Goal: Task Accomplishment & Management: Manage account settings

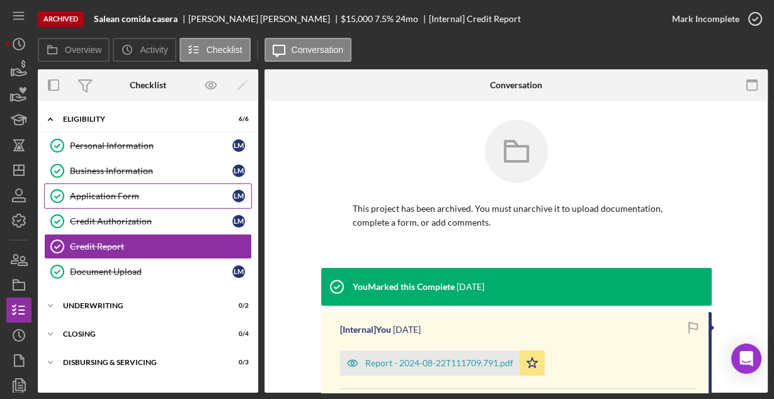
click at [97, 193] on div "Application Form" at bounding box center [151, 196] width 163 height 10
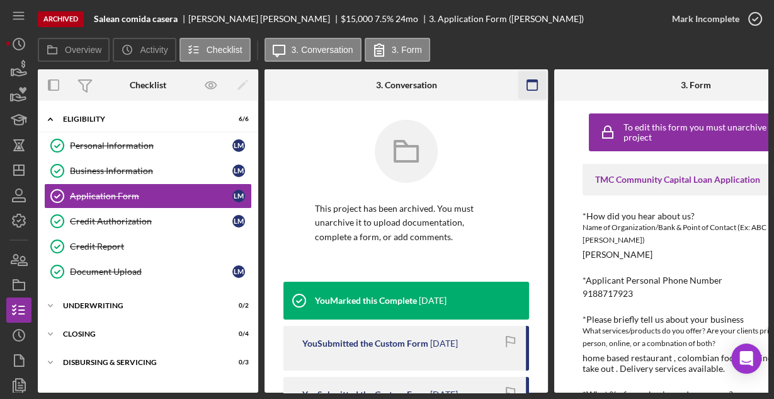
click at [535, 83] on icon "button" at bounding box center [532, 85] width 28 height 28
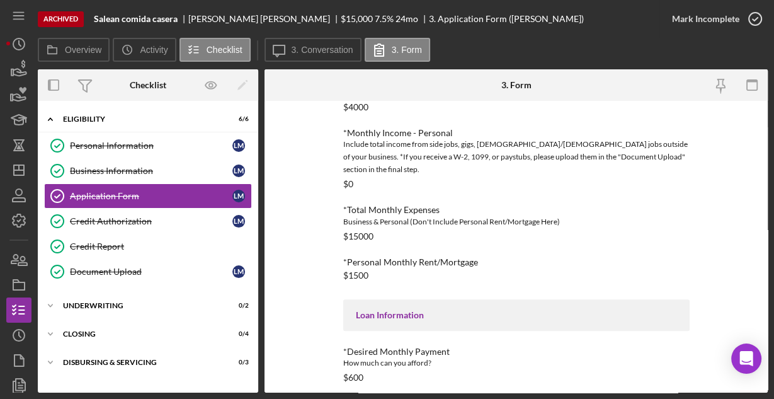
scroll to position [502, 0]
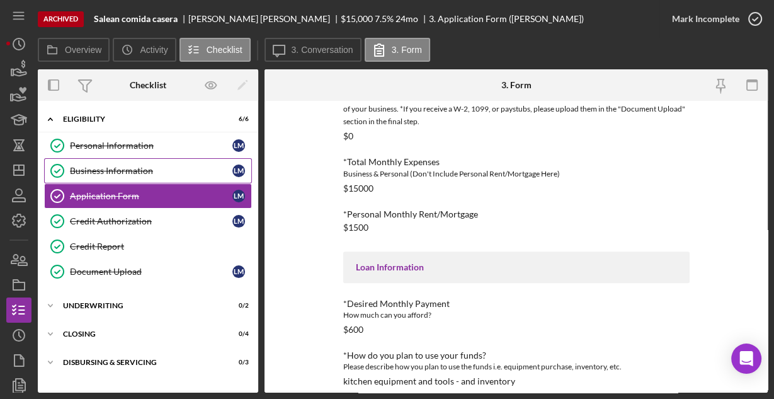
click at [132, 163] on link "Business Information Business Information [PERSON_NAME]" at bounding box center [148, 170] width 208 height 25
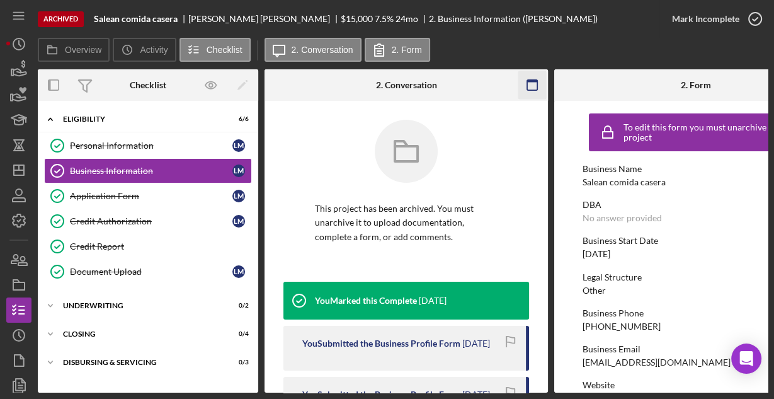
click at [532, 83] on icon "button" at bounding box center [532, 85] width 28 height 28
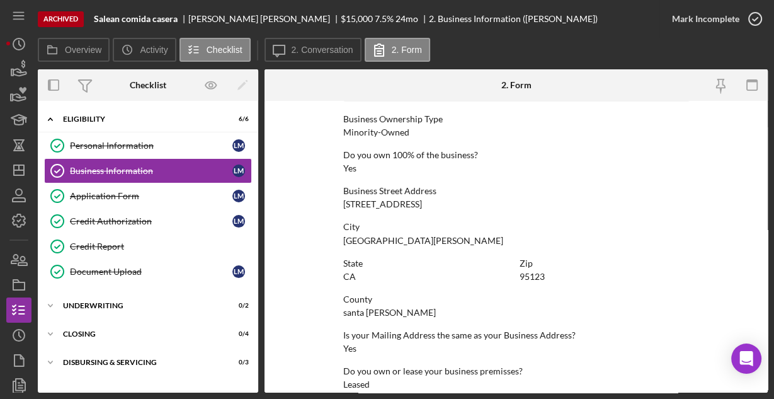
scroll to position [658, 0]
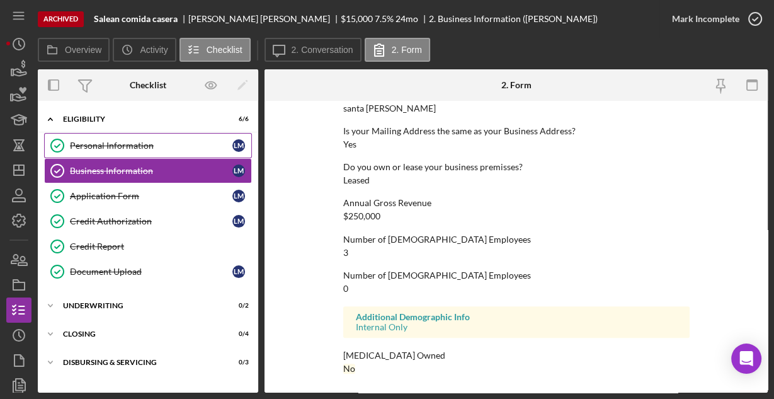
click at [154, 140] on div "Personal Information" at bounding box center [151, 145] width 163 height 10
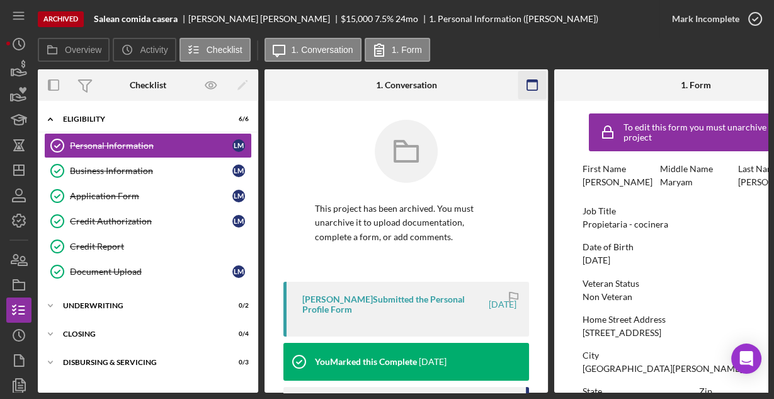
click at [529, 82] on icon "button" at bounding box center [532, 85] width 28 height 28
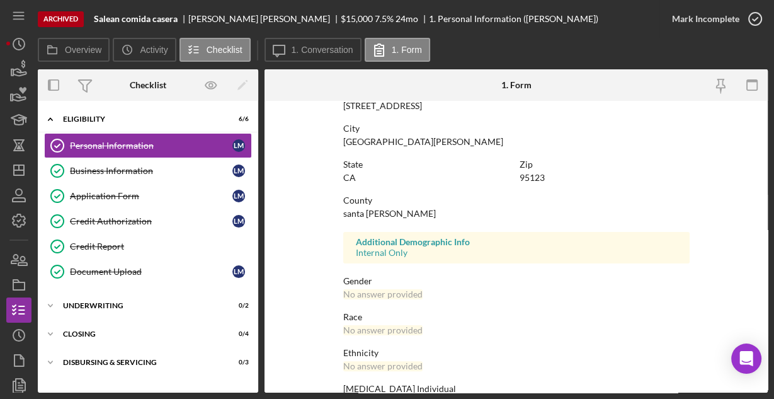
scroll to position [297, 0]
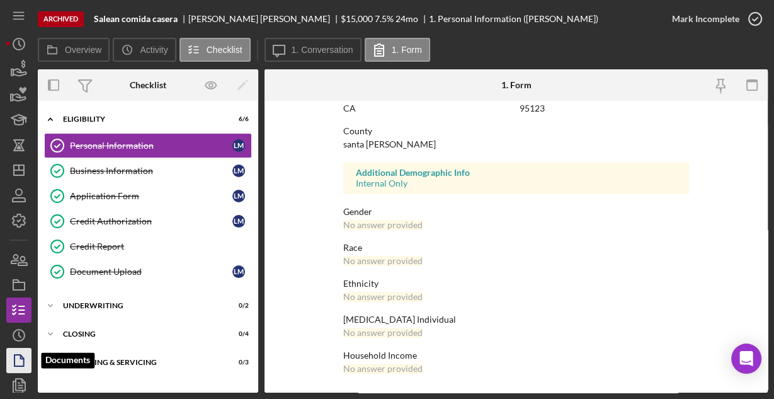
click at [18, 358] on icon "button" at bounding box center [18, 360] width 31 height 31
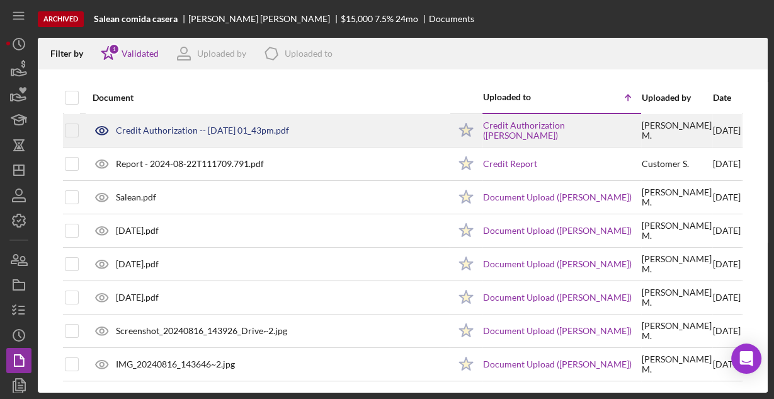
click at [130, 134] on div "Credit Authorization -- [DATE] 01_43pm.pdf" at bounding box center [202, 130] width 173 height 10
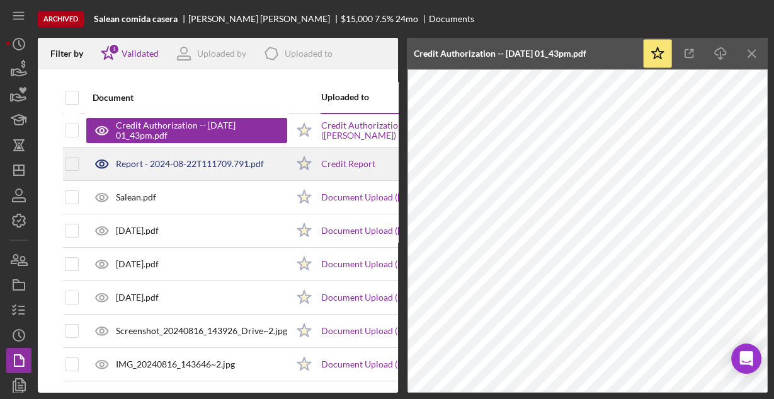
click at [146, 164] on div "Report - 2024-08-22T111709.791.pdf" at bounding box center [190, 164] width 148 height 10
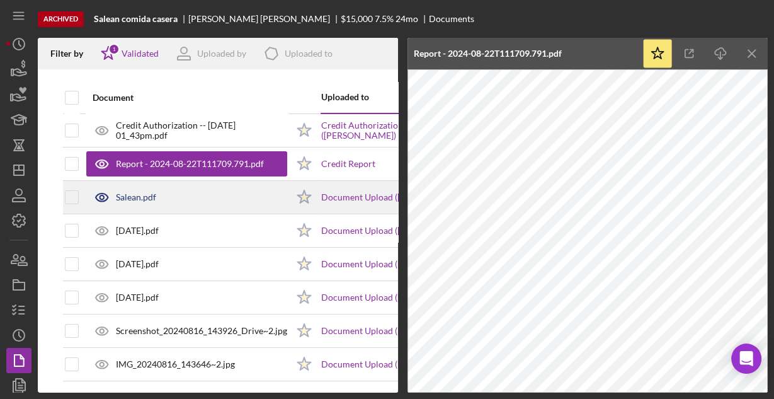
click at [147, 192] on div "Salean.pdf" at bounding box center [136, 197] width 40 height 10
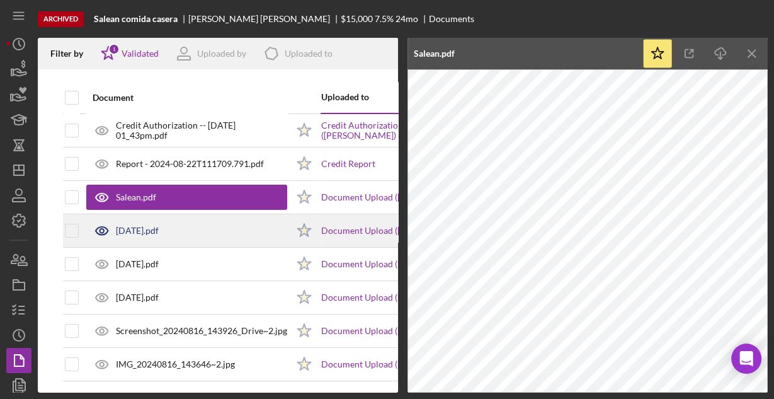
click at [137, 232] on div "[DATE].pdf" at bounding box center [137, 231] width 43 height 10
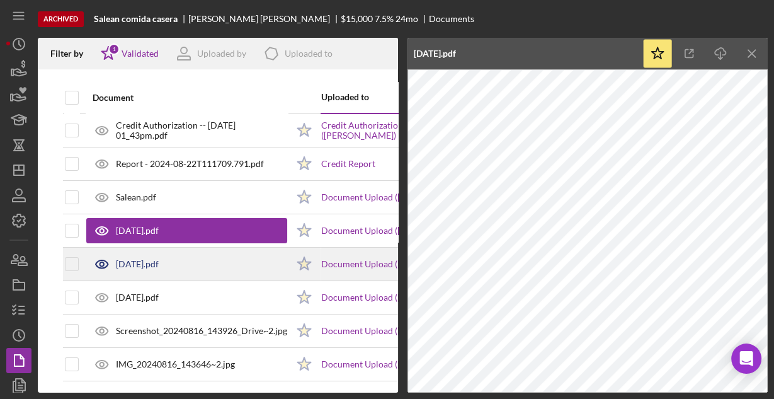
click at [140, 265] on div "[DATE].pdf" at bounding box center [137, 264] width 43 height 10
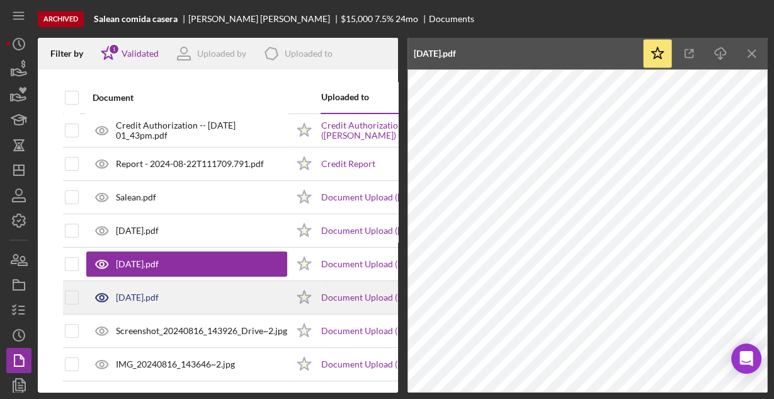
click at [151, 299] on div "[DATE].pdf" at bounding box center [137, 297] width 43 height 10
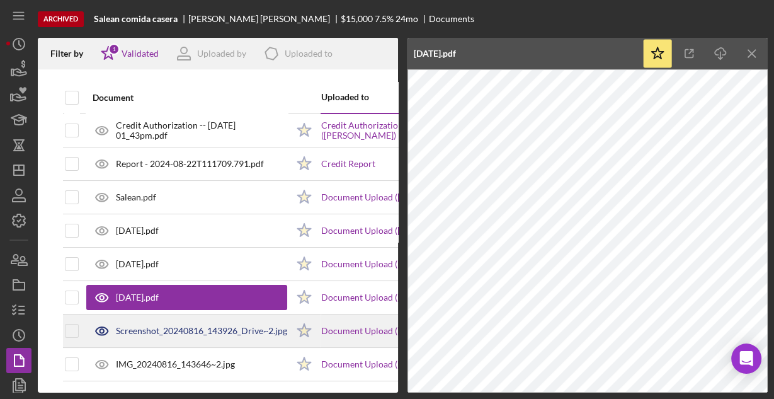
click at [157, 326] on div "Screenshot_20240816_143926_Drive~2.jpg" at bounding box center [201, 331] width 171 height 10
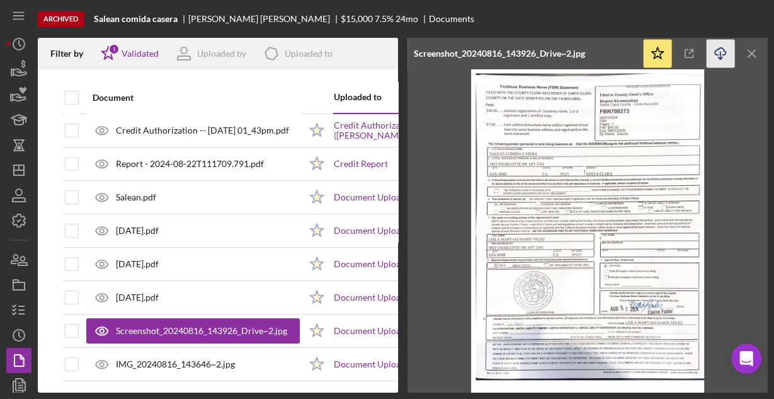
click at [722, 55] on icon "button" at bounding box center [720, 51] width 11 height 7
click at [464, 174] on img at bounding box center [588, 230] width 360 height 323
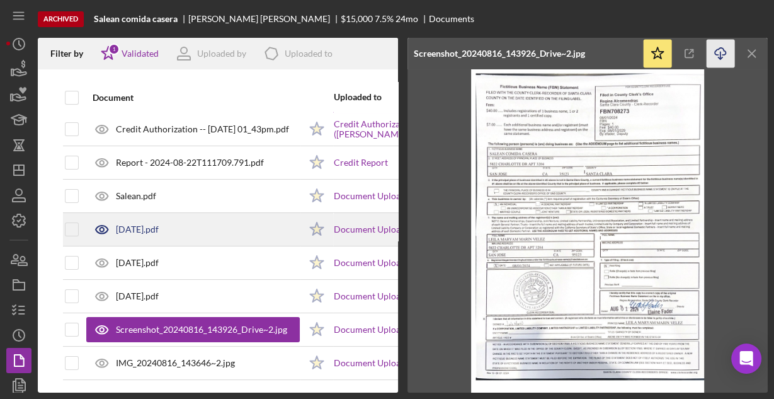
scroll to position [7, 0]
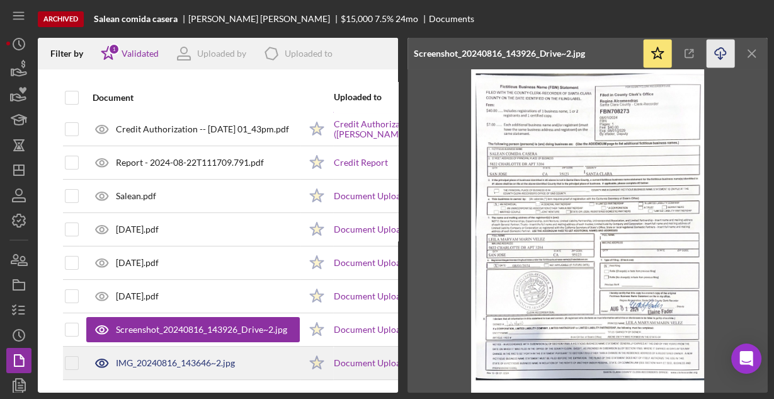
click at [154, 358] on div "IMG_20240816_143646~2.jpg" at bounding box center [175, 363] width 119 height 10
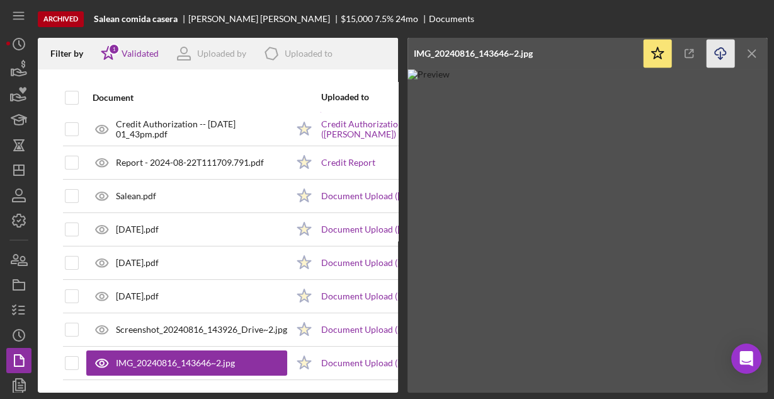
click at [719, 53] on icon "Icon/Download" at bounding box center [721, 54] width 28 height 28
click at [423, 13] on div "Archived Salean comida casera [PERSON_NAME] $15,000 7.5 % 24 mo Documents" at bounding box center [403, 19] width 730 height 38
click at [750, 52] on icon "Icon/Menu Close" at bounding box center [752, 54] width 28 height 28
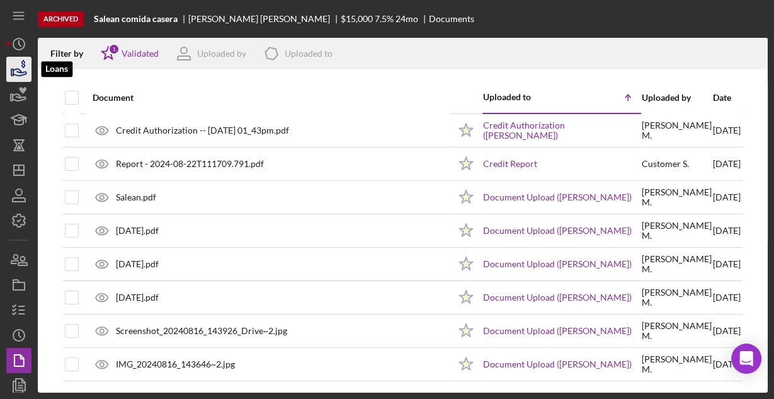
click at [18, 70] on icon "button" at bounding box center [18, 69] width 31 height 31
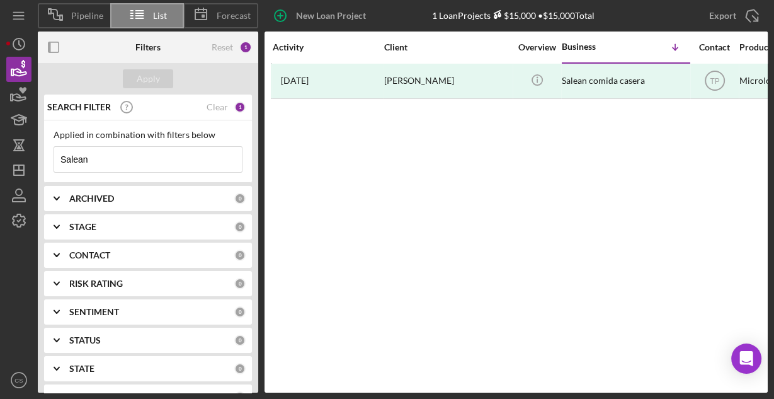
drag, startPoint x: 111, startPoint y: 157, endPoint x: 54, endPoint y: 164, distance: 57.7
click at [54, 164] on input "Salean" at bounding box center [148, 159] width 188 height 25
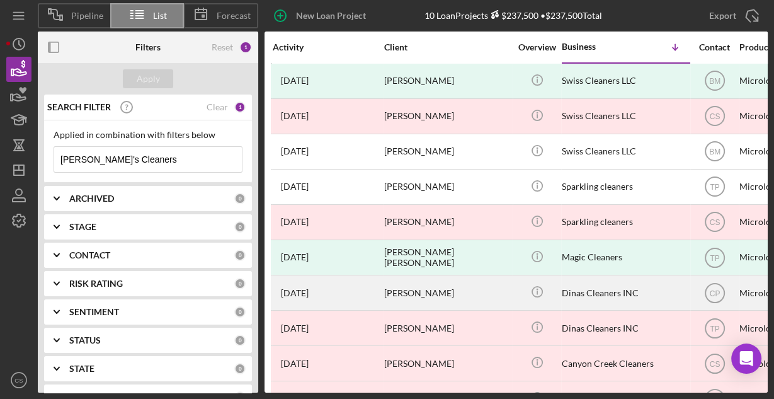
type input "[PERSON_NAME]'s Cleaners"
click at [362, 286] on div "[DATE] [PERSON_NAME]" at bounding box center [328, 292] width 110 height 33
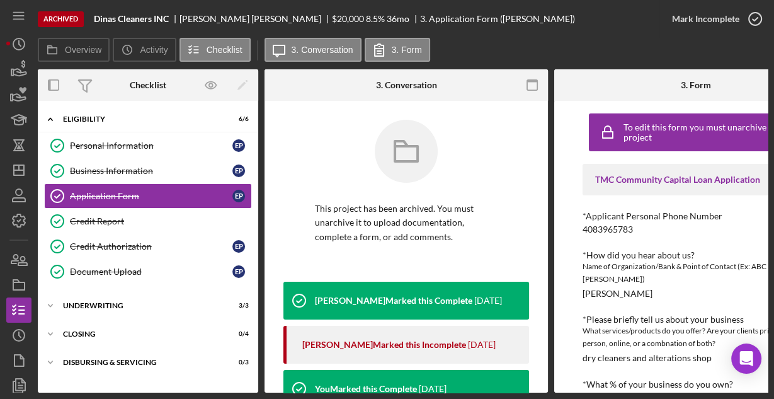
scroll to position [50, 0]
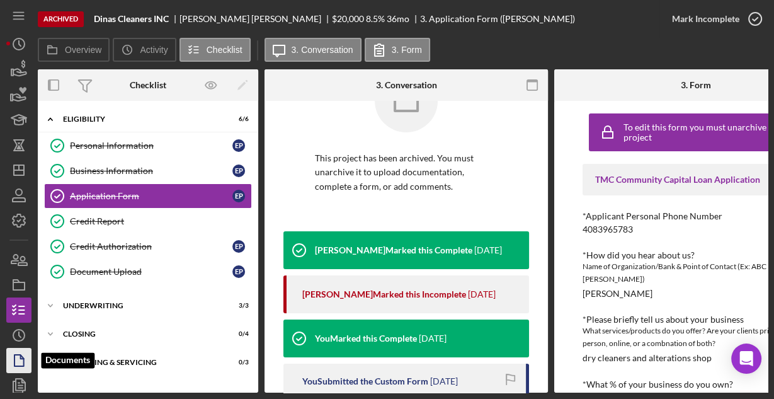
click at [21, 355] on icon "button" at bounding box center [22, 356] width 3 height 3
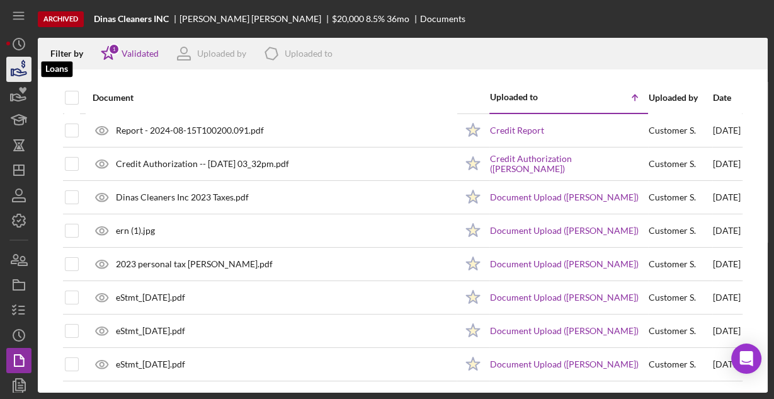
click at [21, 79] on icon "button" at bounding box center [18, 69] width 31 height 31
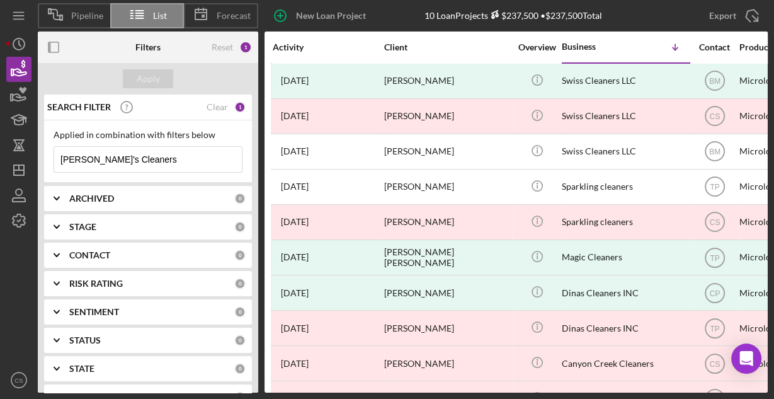
drag, startPoint x: 130, startPoint y: 163, endPoint x: 52, endPoint y: 159, distance: 77.5
click at [64, 158] on input "[PERSON_NAME]'s Cleaners" at bounding box center [148, 159] width 188 height 25
type input "D"
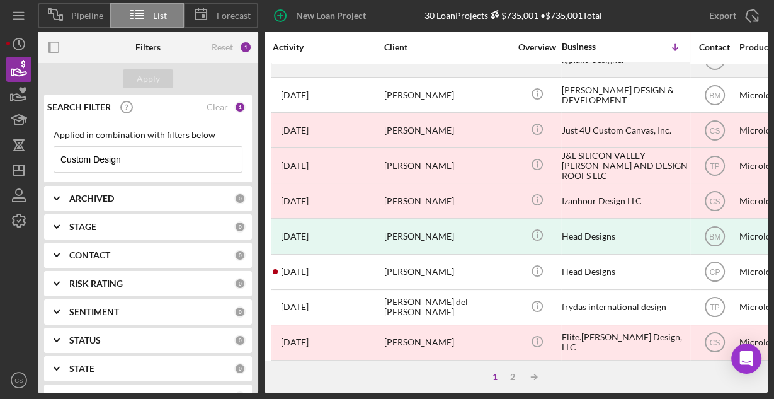
scroll to position [586, 0]
type input "Custom Design"
click at [516, 375] on div "2" at bounding box center [513, 377] width 18 height 10
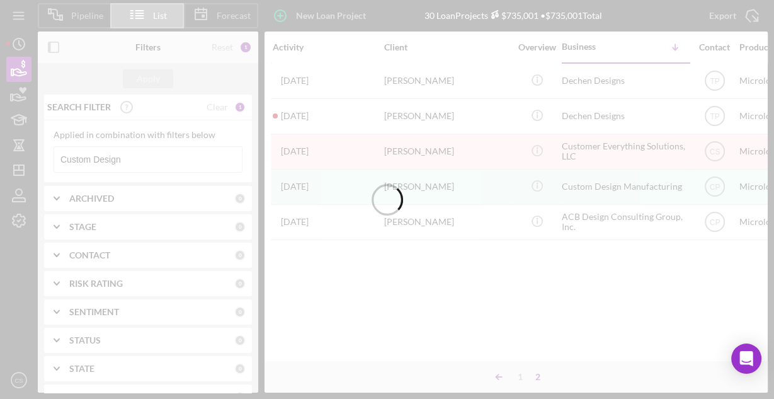
scroll to position [0, 0]
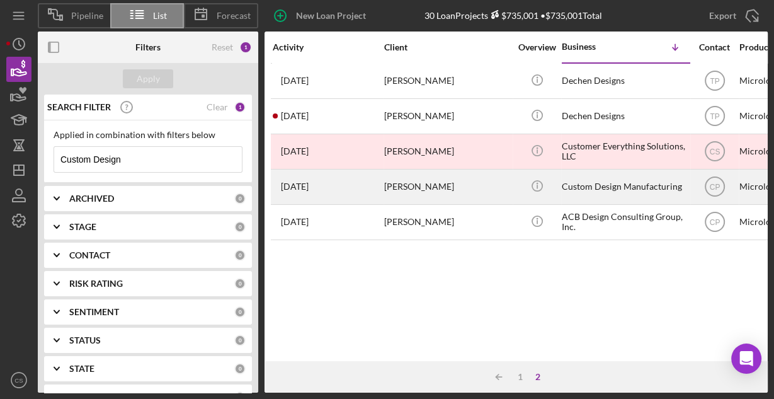
click at [578, 181] on div "Custom Design Manufacturing" at bounding box center [625, 186] width 126 height 33
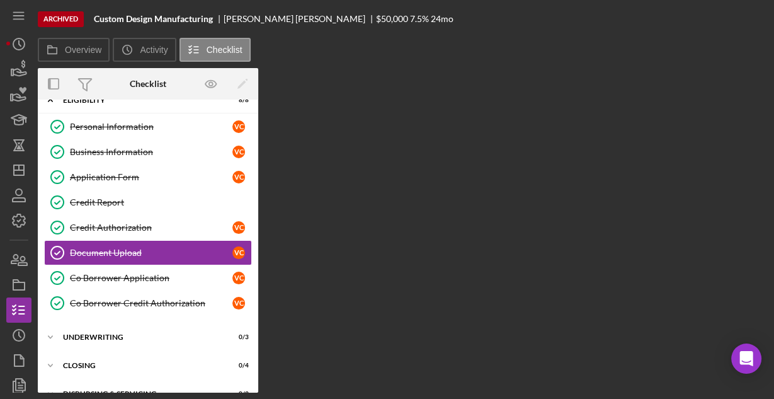
scroll to position [49, 0]
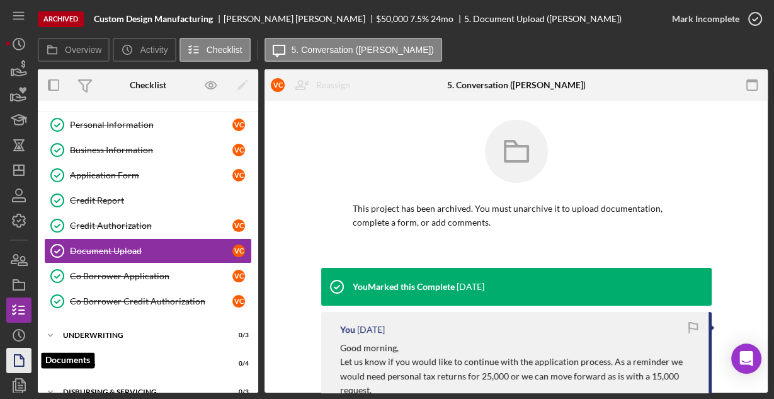
click at [21, 360] on icon "button" at bounding box center [18, 360] width 31 height 31
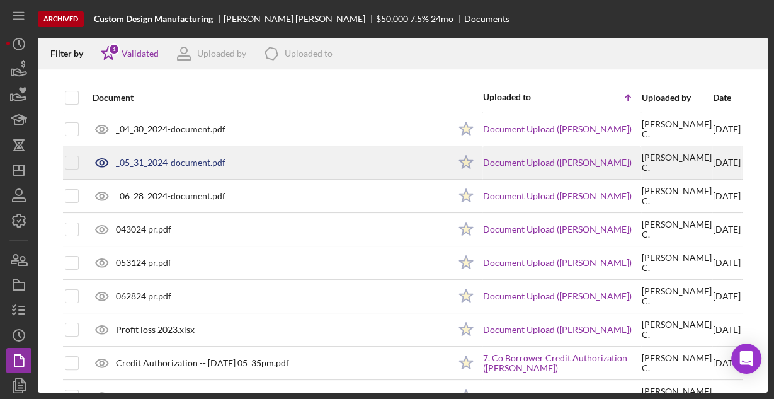
scroll to position [232, 0]
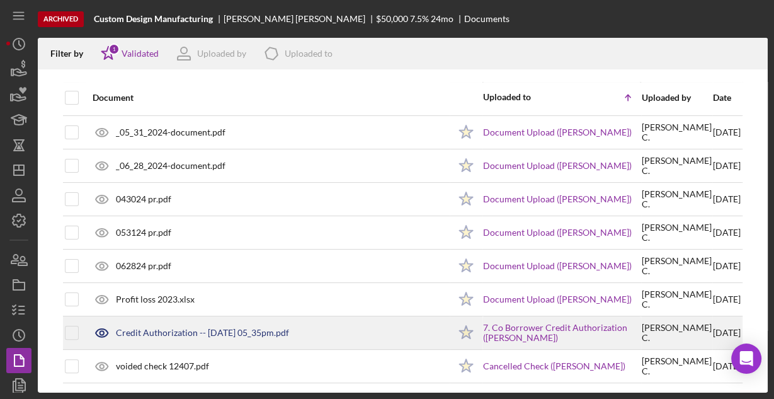
click at [222, 328] on div "Credit Authorization -- [DATE] 05_35pm.pdf" at bounding box center [202, 333] width 173 height 10
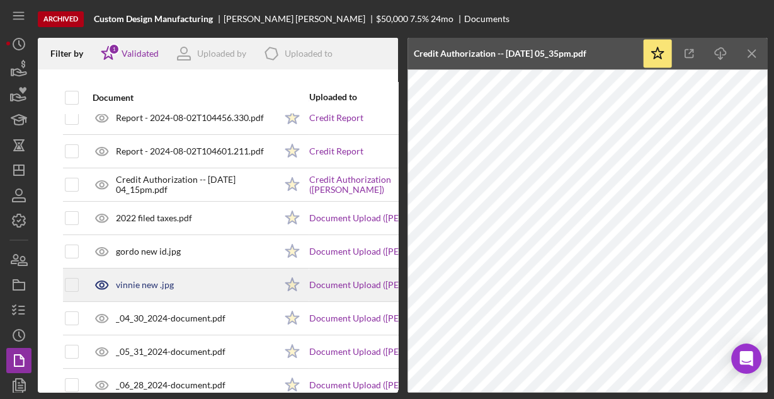
scroll to position [0, 0]
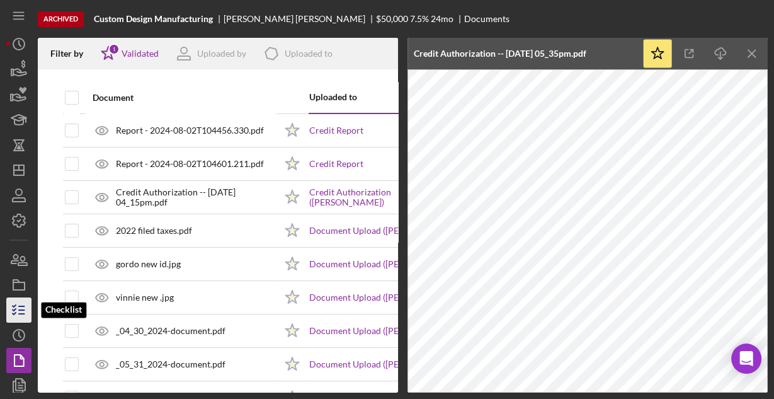
click at [24, 307] on icon "button" at bounding box center [18, 309] width 31 height 31
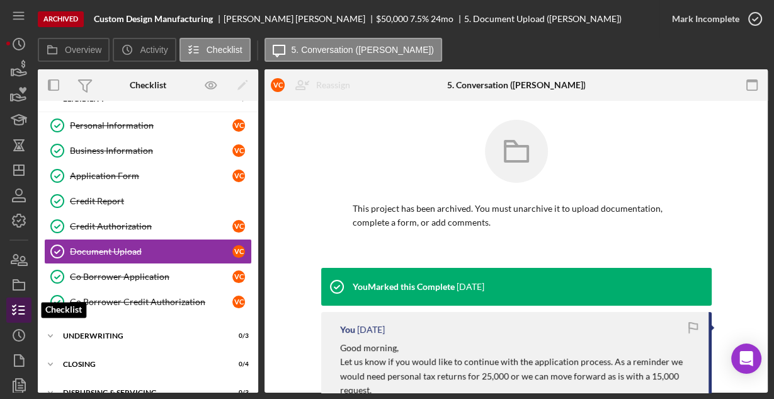
scroll to position [49, 0]
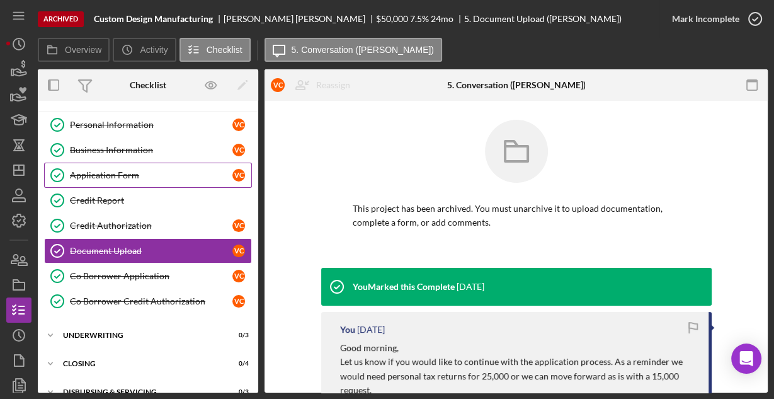
click at [111, 170] on div "Application Form" at bounding box center [151, 175] width 163 height 10
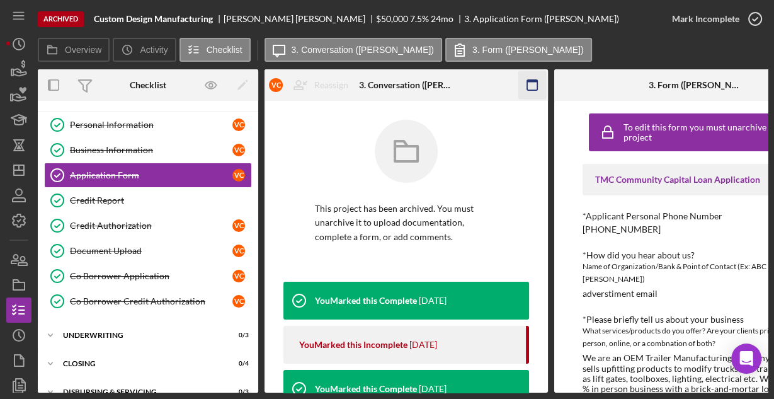
click at [527, 81] on rect "button" at bounding box center [532, 81] width 10 height 3
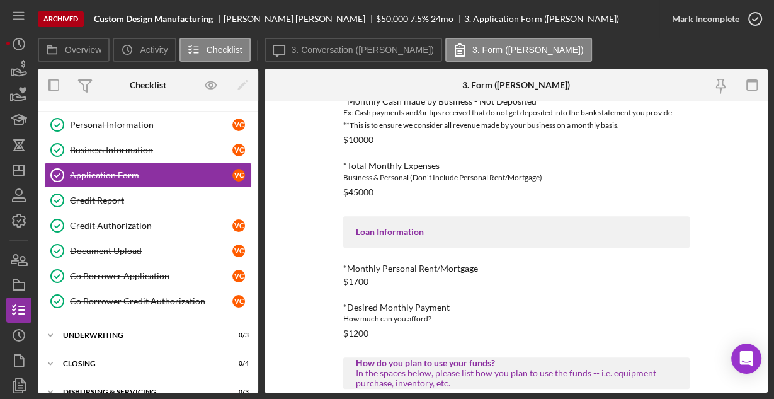
scroll to position [625, 0]
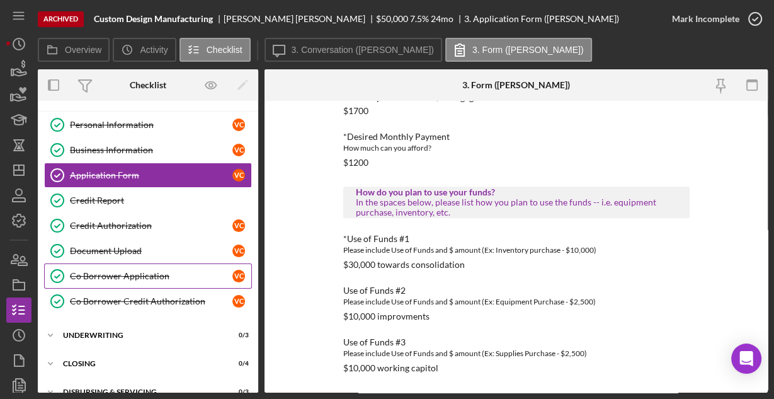
click at [118, 272] on div "Co Borrower Application" at bounding box center [151, 276] width 163 height 10
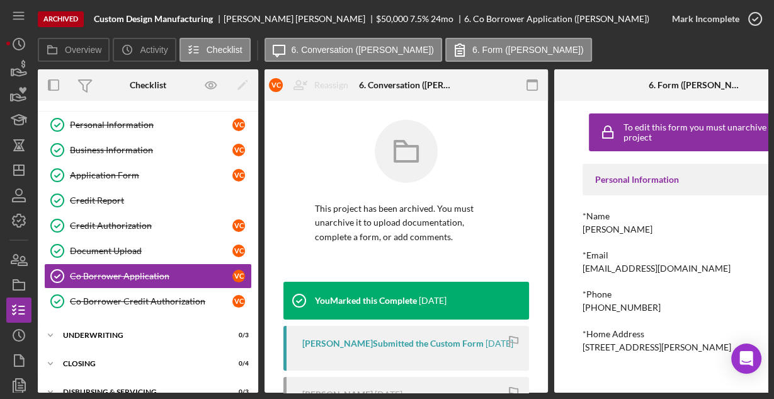
click at [535, 83] on icon "button" at bounding box center [532, 85] width 28 height 28
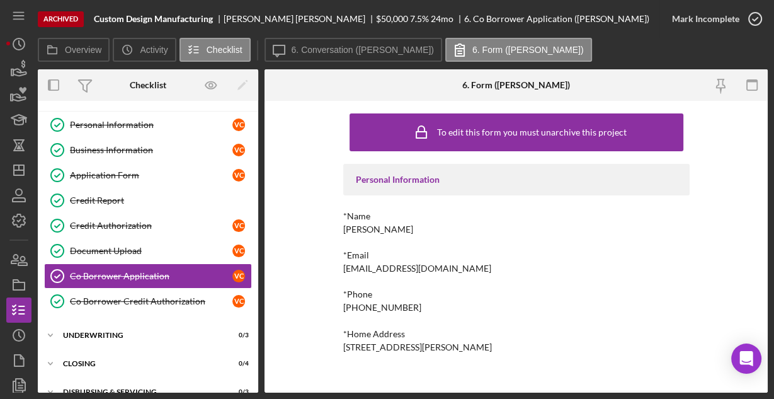
scroll to position [31, 0]
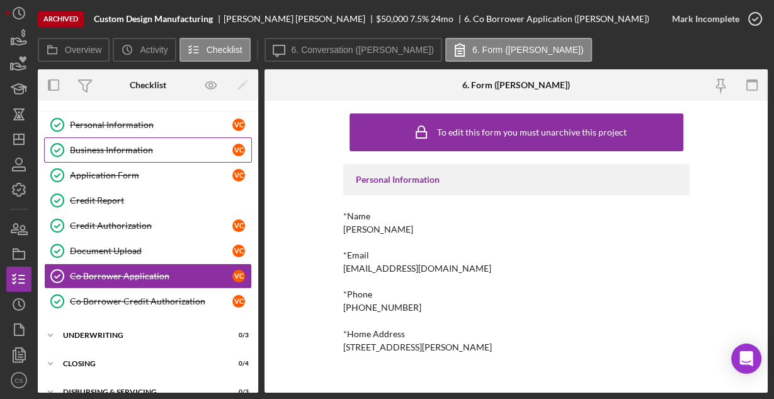
click at [117, 149] on div "Business Information" at bounding box center [151, 150] width 163 height 10
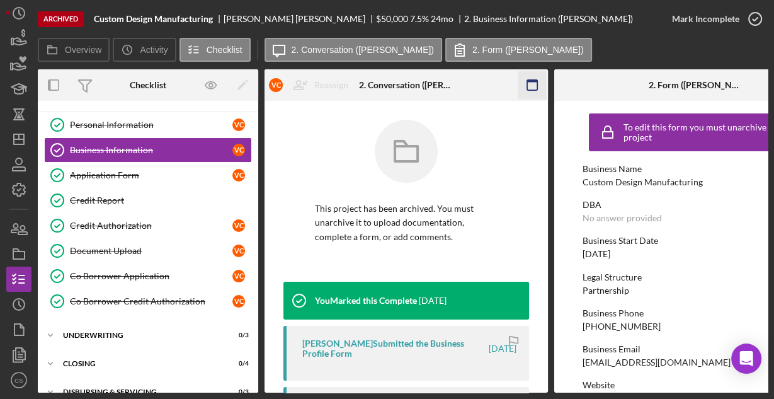
click at [523, 89] on icon "button" at bounding box center [532, 85] width 28 height 28
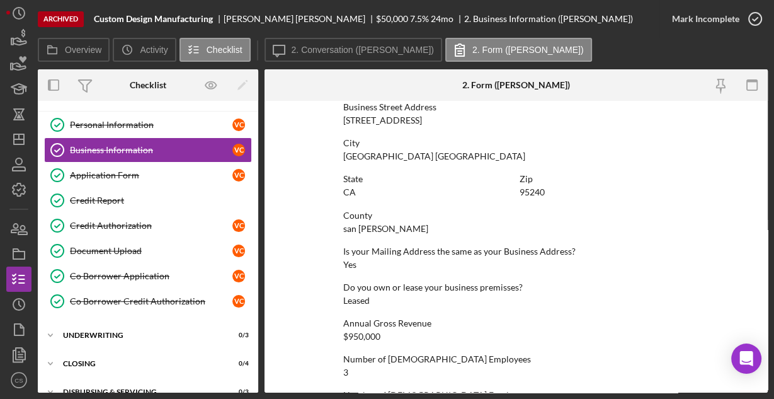
scroll to position [801, 0]
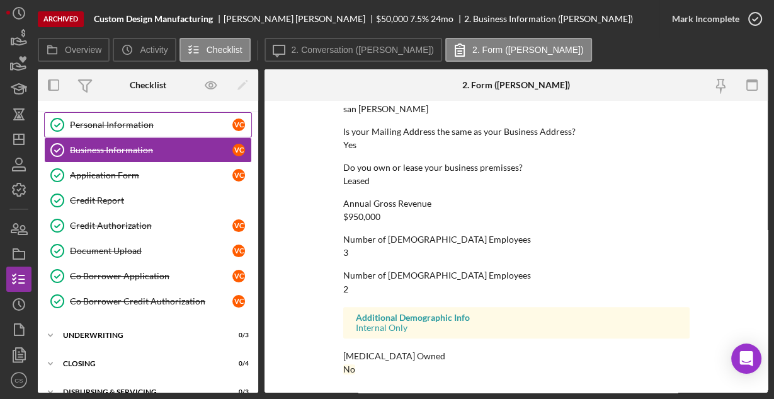
click at [144, 123] on div "Personal Information" at bounding box center [151, 125] width 163 height 10
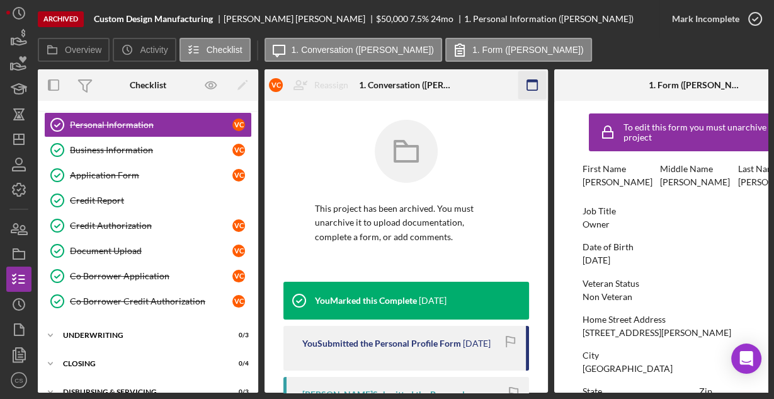
click at [530, 90] on rect "button" at bounding box center [532, 85] width 10 height 10
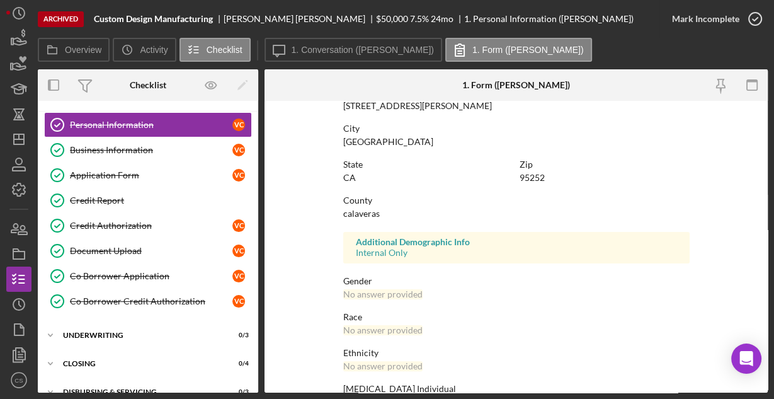
scroll to position [297, 0]
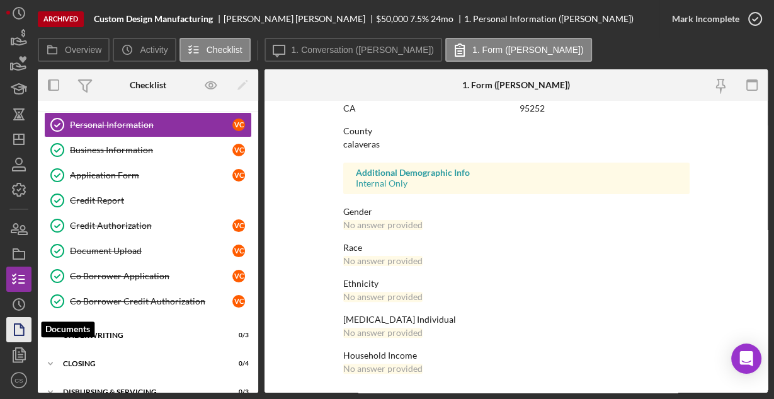
click at [19, 320] on icon "button" at bounding box center [18, 329] width 31 height 31
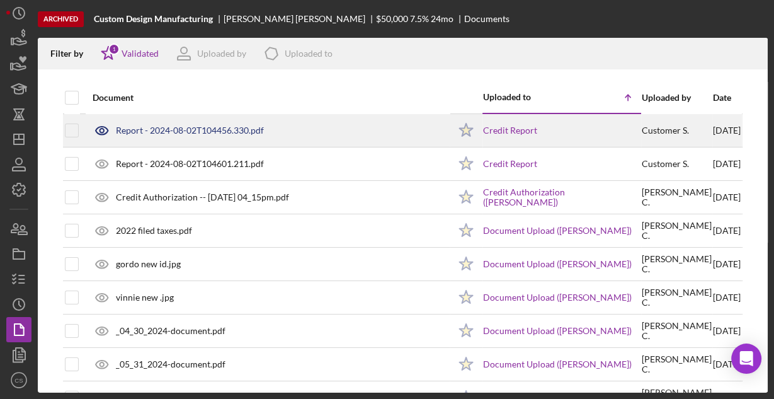
click at [137, 129] on div "Report - 2024-08-02T104456.330.pdf" at bounding box center [190, 130] width 148 height 10
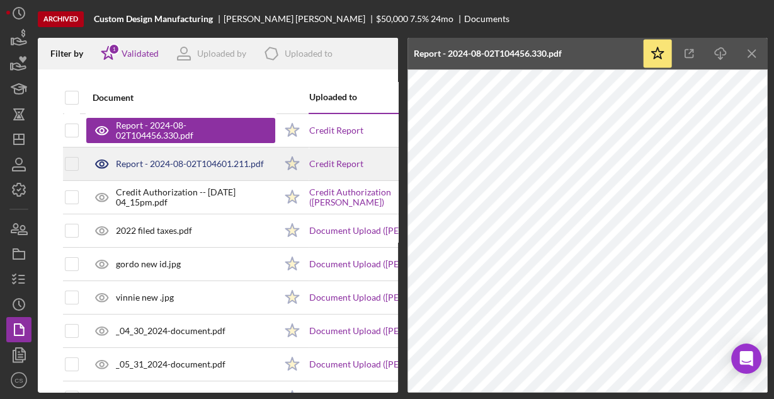
click at [185, 162] on div "Report - 2024-08-02T104601.211.pdf" at bounding box center [190, 164] width 148 height 10
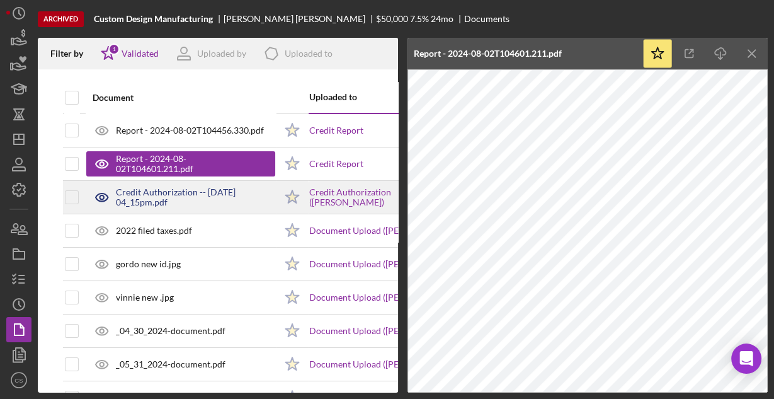
click at [152, 193] on div "Credit Authorization -- [DATE] 04_15pm.pdf" at bounding box center [195, 197] width 159 height 20
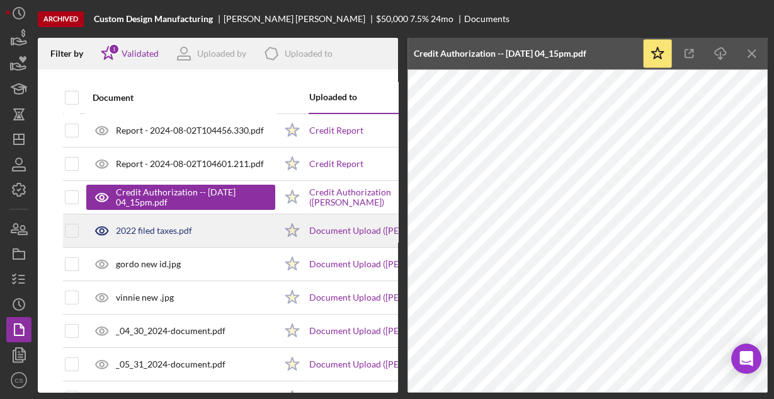
click at [133, 229] on div "2022 filed taxes.pdf" at bounding box center [154, 231] width 76 height 10
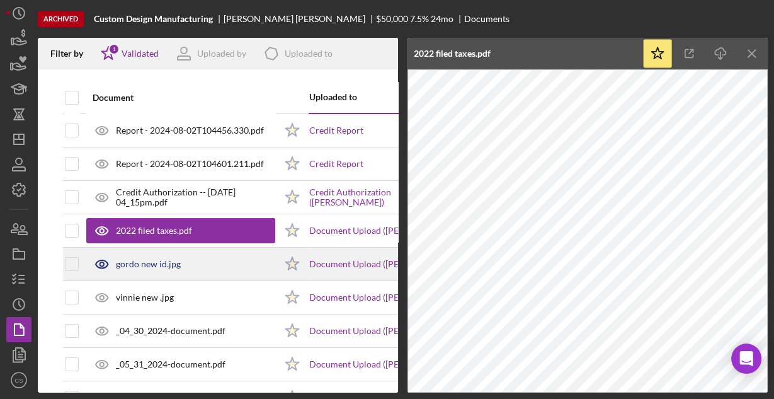
click at [153, 264] on div "gordo new id.jpg" at bounding box center [148, 264] width 65 height 10
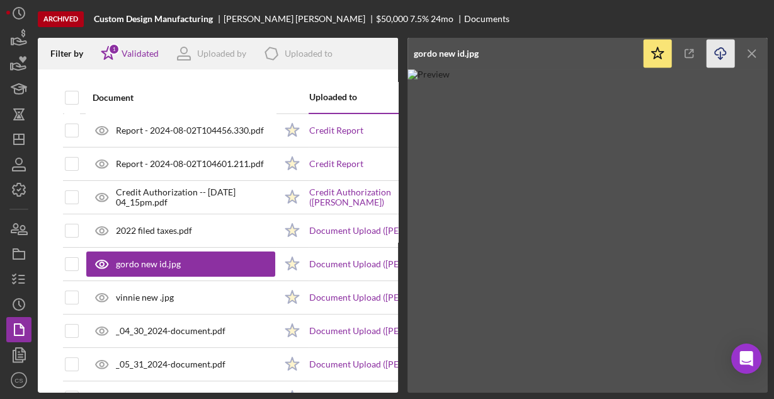
click at [722, 54] on icon "Icon/Download" at bounding box center [721, 54] width 28 height 28
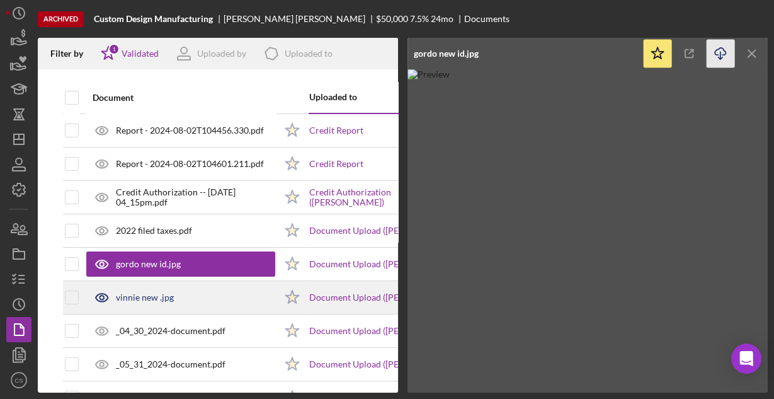
click at [163, 295] on div "vinnie new .jpg" at bounding box center [145, 297] width 58 height 10
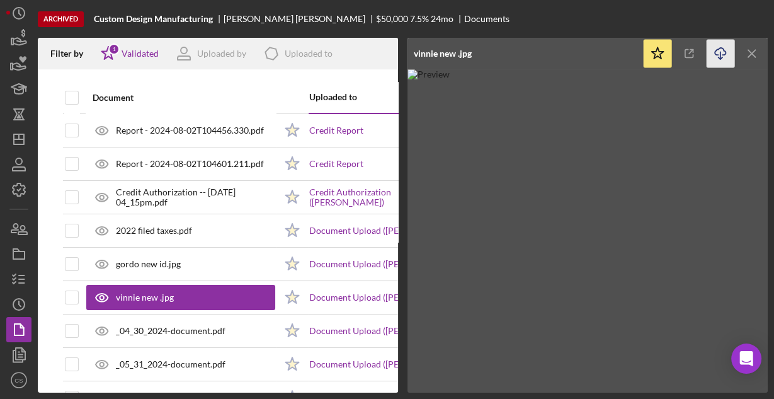
click at [724, 54] on icon "button" at bounding box center [720, 51] width 11 height 7
click at [514, 24] on div "Archived Custom Design Manufacturing [PERSON_NAME] $50,000 7.5 % 24 mo Documents" at bounding box center [403, 19] width 730 height 38
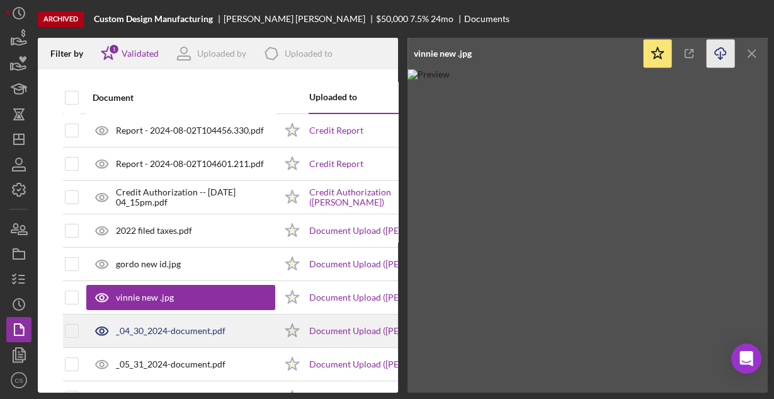
click at [114, 328] on icon at bounding box center [101, 330] width 31 height 31
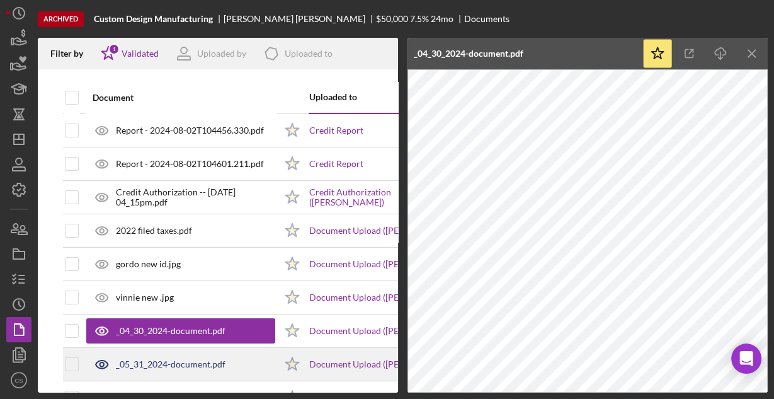
click at [208, 361] on div "_05_31_2024-document.pdf" at bounding box center [171, 364] width 110 height 10
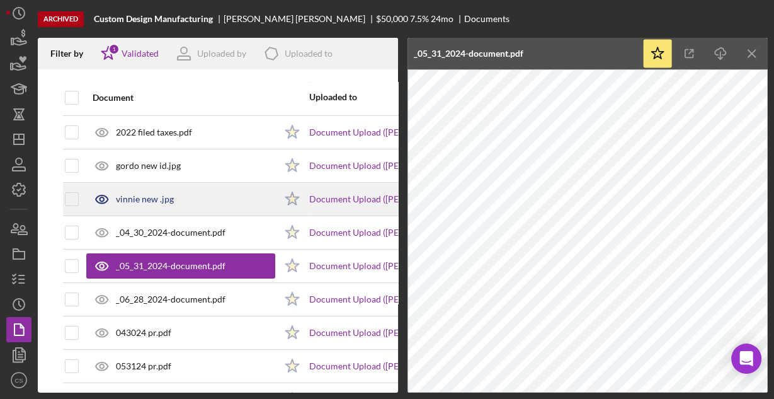
scroll to position [151, 0]
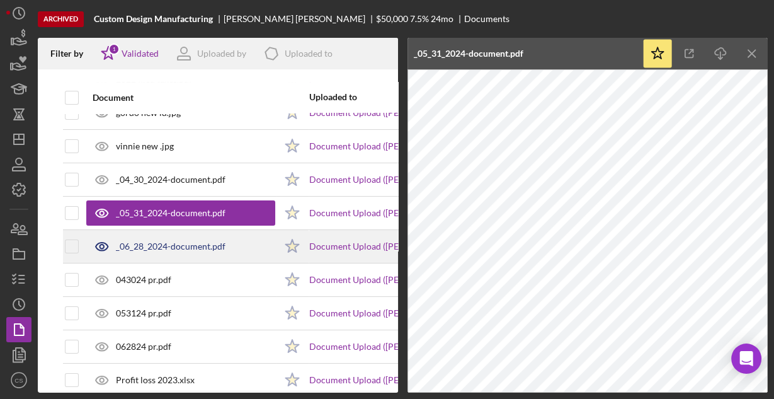
click at [185, 244] on div "_06_28_2024-document.pdf" at bounding box center [171, 246] width 110 height 10
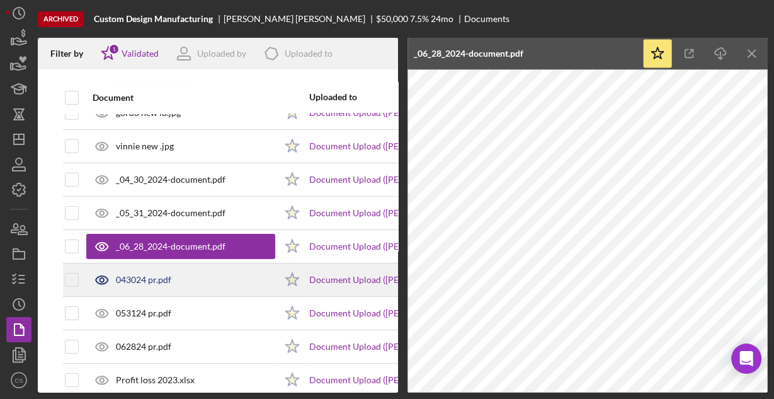
click at [157, 276] on div "043024 pr.pdf" at bounding box center [143, 280] width 55 height 10
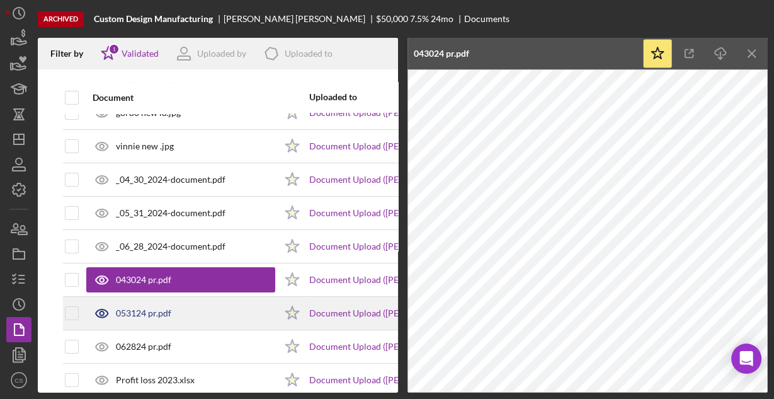
click at [145, 312] on div "053124 pr.pdf" at bounding box center [143, 313] width 55 height 10
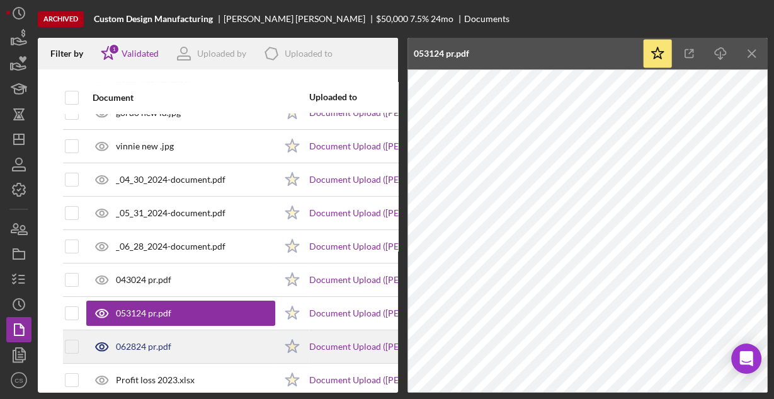
click at [143, 341] on div "062824 pr.pdf" at bounding box center [143, 346] width 55 height 10
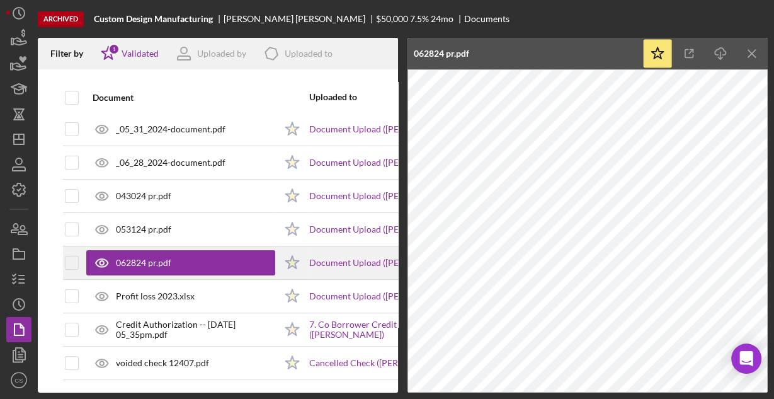
scroll to position [239, 0]
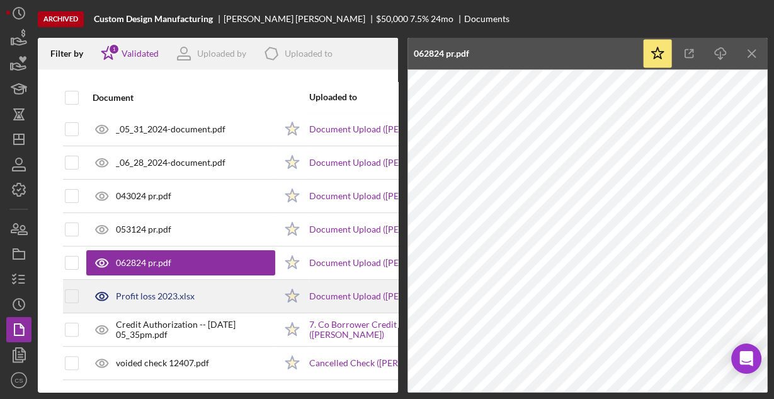
click at [157, 291] on div "Profit loss 2023.xlsx" at bounding box center [155, 296] width 79 height 10
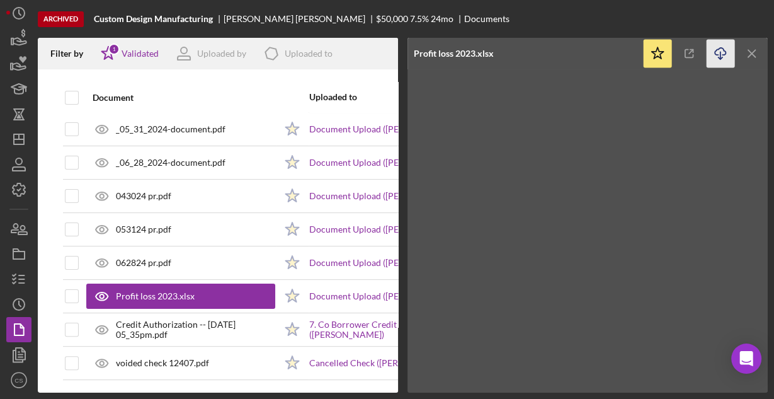
click at [717, 54] on icon "Icon/Download" at bounding box center [721, 54] width 28 height 28
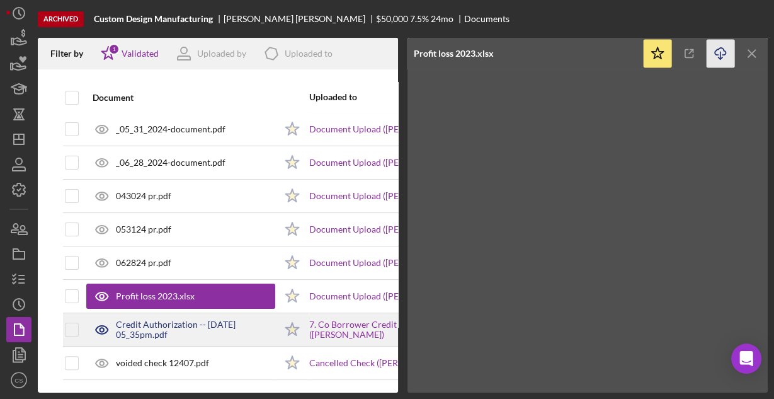
click at [175, 322] on div "Credit Authorization -- [DATE] 05_35pm.pdf" at bounding box center [195, 329] width 159 height 20
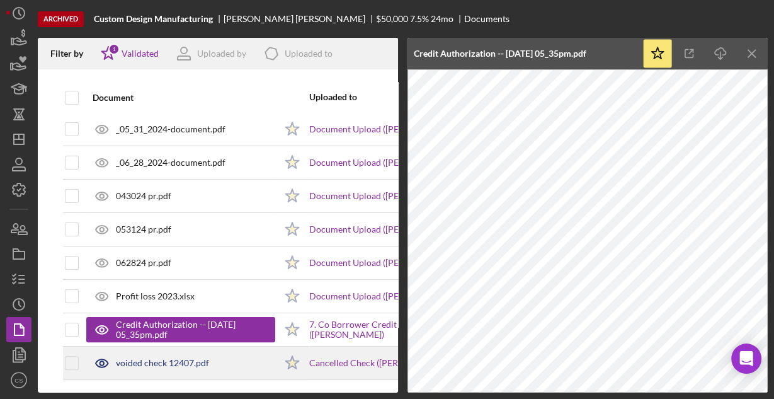
click at [176, 358] on div "voided check 12407.pdf" at bounding box center [162, 363] width 93 height 10
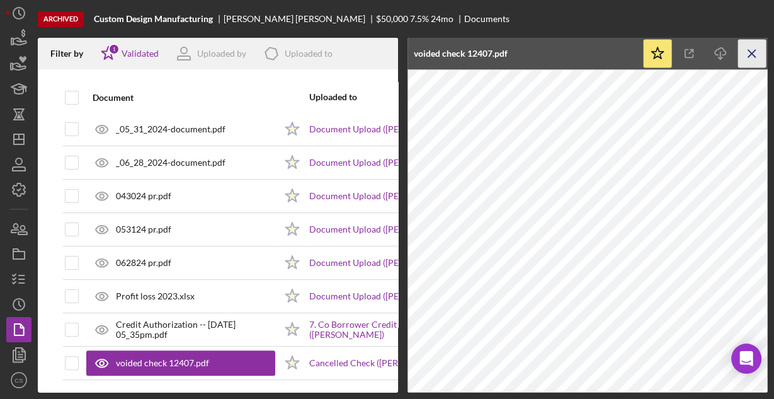
click at [755, 46] on icon "Icon/Menu Close" at bounding box center [752, 54] width 28 height 28
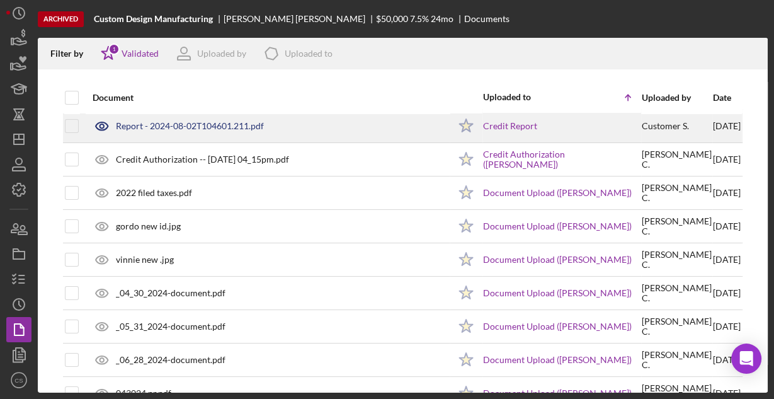
scroll to position [0, 0]
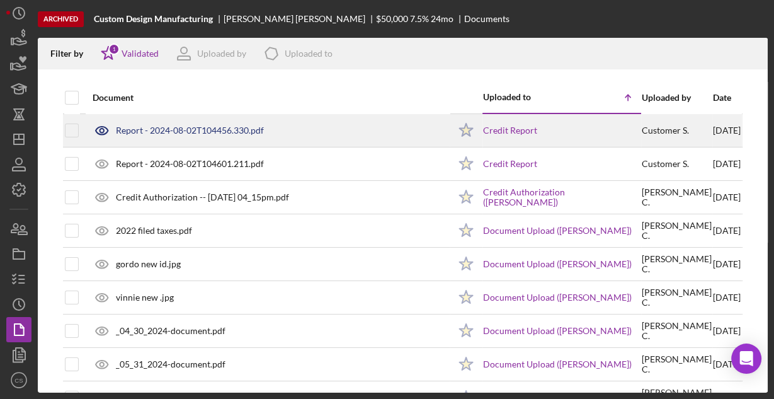
click at [166, 134] on div "Report - 2024-08-02T104456.330.pdf" at bounding box center [190, 130] width 148 height 10
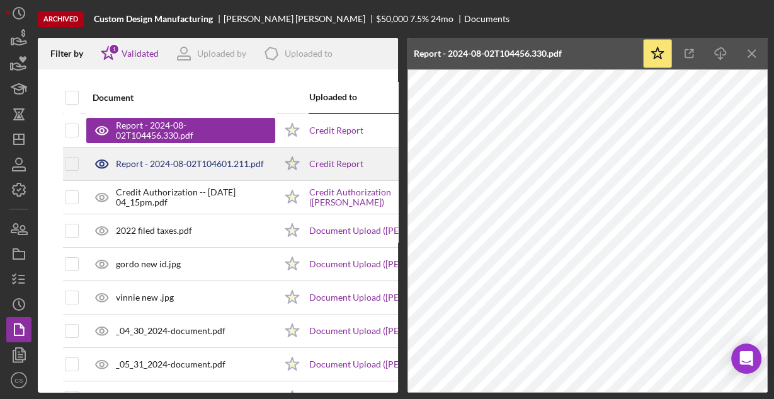
click at [167, 165] on div "Report - 2024-08-02T104601.211.pdf" at bounding box center [190, 164] width 148 height 10
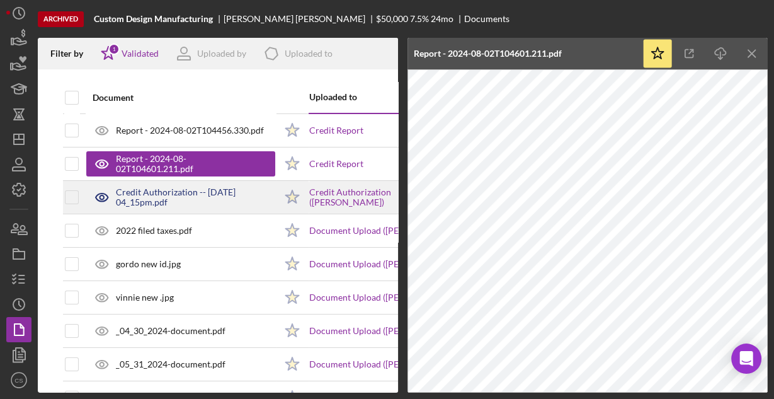
click at [168, 195] on div "Credit Authorization -- [DATE] 04_15pm.pdf" at bounding box center [195, 197] width 159 height 20
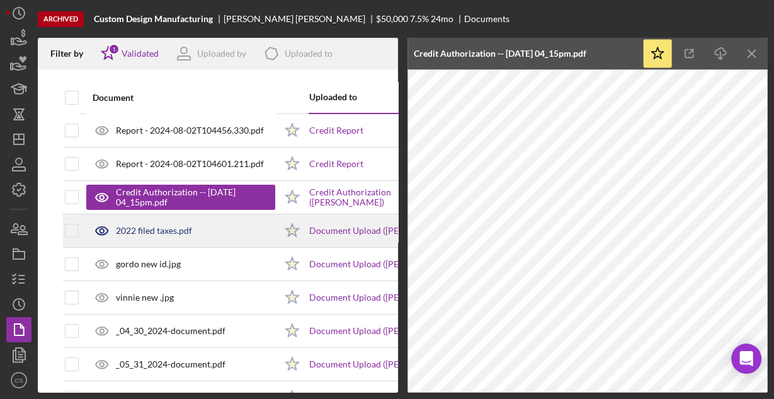
click at [154, 229] on div "2022 filed taxes.pdf" at bounding box center [154, 231] width 76 height 10
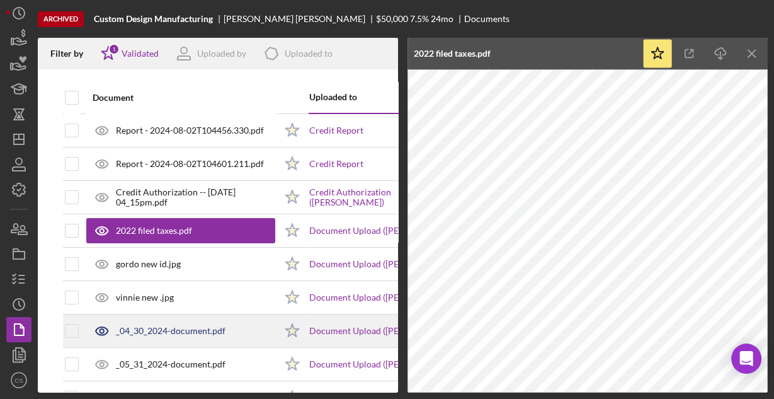
click at [166, 328] on div "_04_30_2024-document.pdf" at bounding box center [171, 331] width 110 height 10
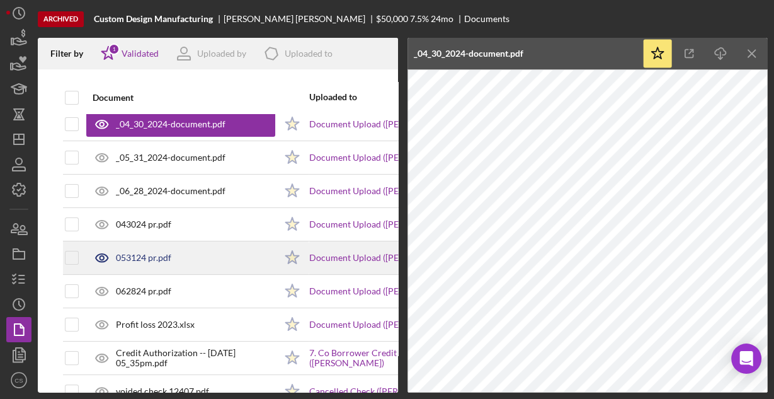
scroll to position [239, 0]
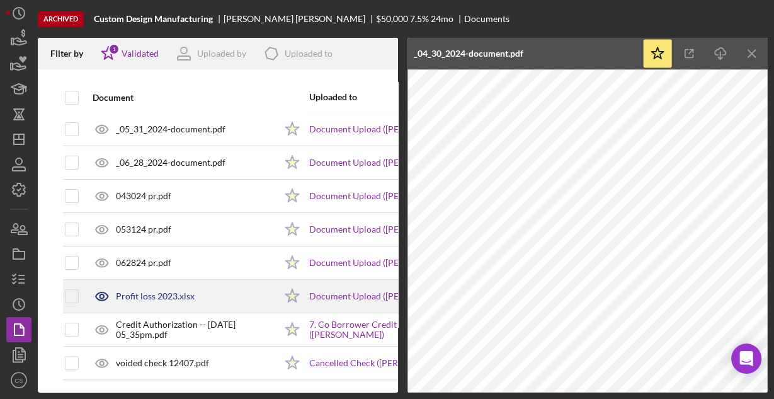
click at [148, 291] on div "Profit loss 2023.xlsx" at bounding box center [155, 296] width 79 height 10
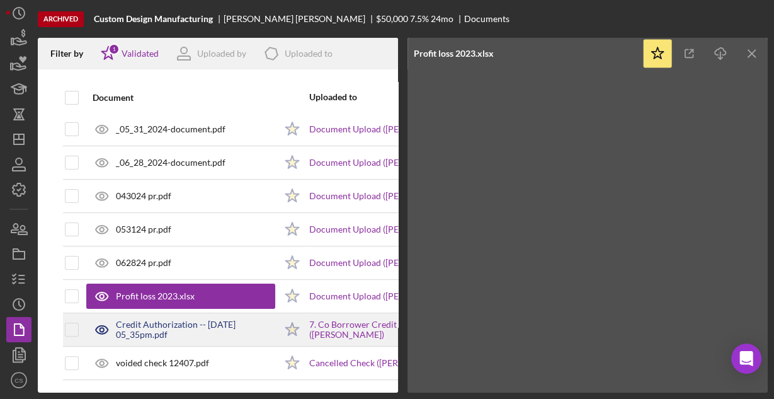
click at [149, 319] on div "Credit Authorization -- [DATE] 05_35pm.pdf" at bounding box center [195, 329] width 159 height 20
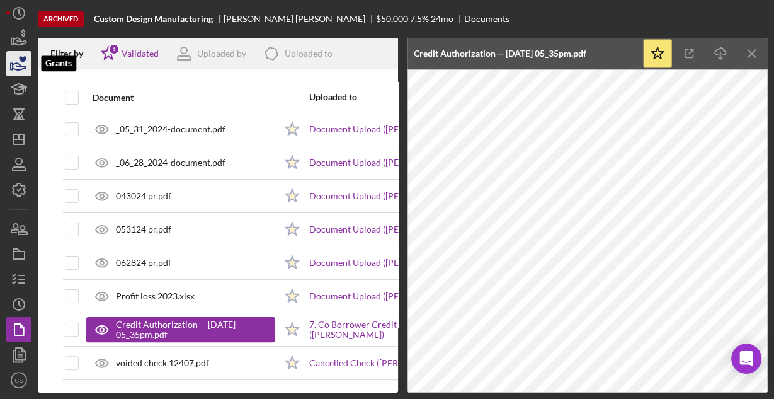
click at [14, 67] on icon "button" at bounding box center [18, 63] width 31 height 31
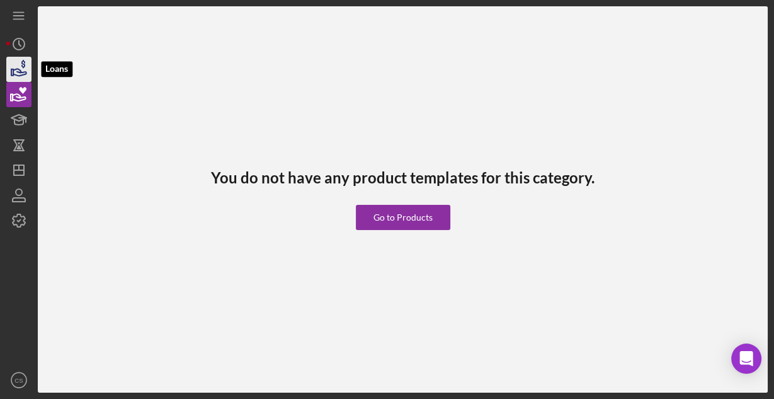
click at [19, 64] on icon "button" at bounding box center [18, 69] width 31 height 31
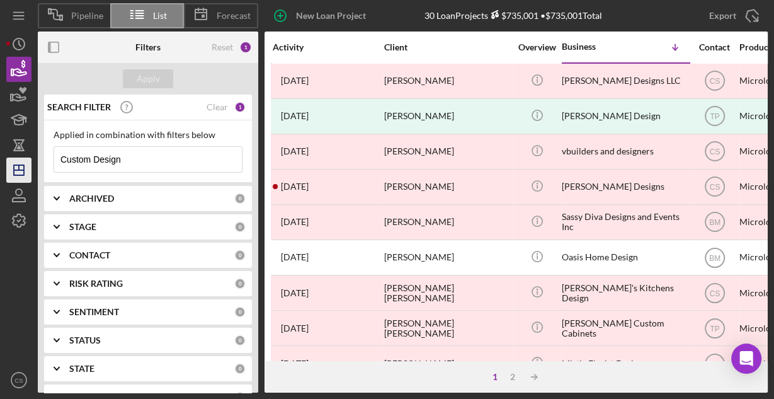
drag, startPoint x: 130, startPoint y: 159, endPoint x: 30, endPoint y: 163, distance: 100.3
click at [30, 163] on div "Pipeline List Forecast New Loan Project 30 Loan Projects $735,001 • $735,001 To…" at bounding box center [387, 196] width 762 height 392
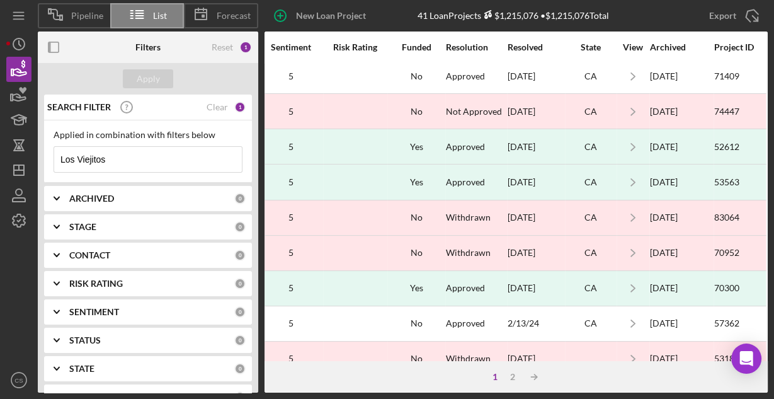
scroll to position [252, 1002]
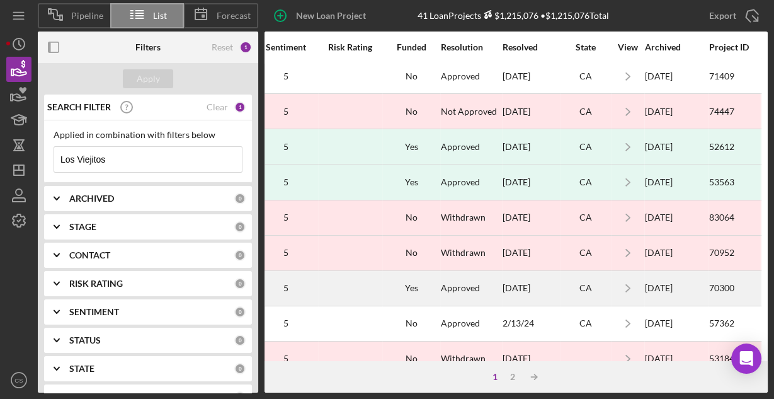
type input "Los Viejitos"
click at [517, 284] on div "[DATE]" at bounding box center [531, 288] width 57 height 33
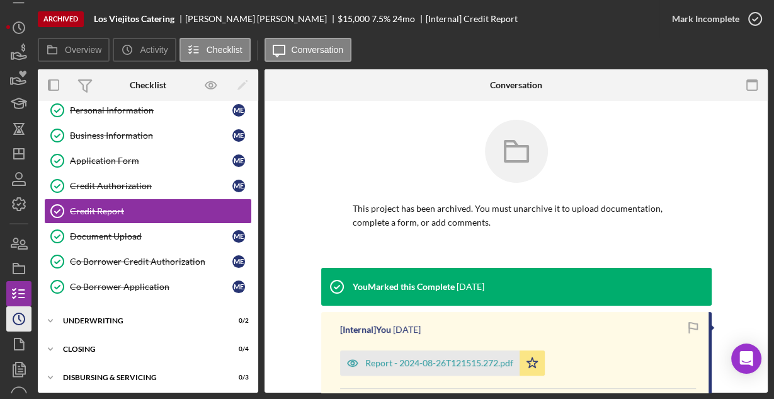
scroll to position [31, 0]
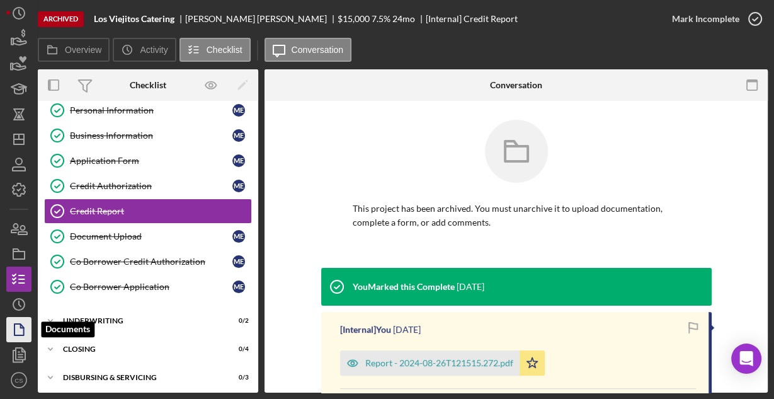
click at [25, 331] on icon "button" at bounding box center [18, 329] width 31 height 31
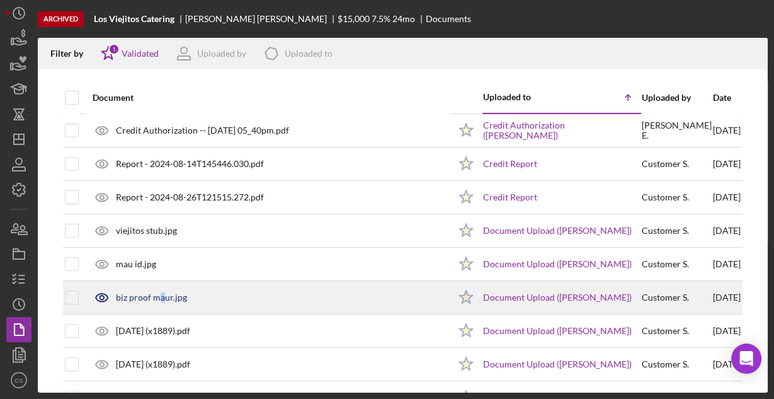
click at [159, 294] on div "biz proof maur.jpg" at bounding box center [151, 297] width 71 height 10
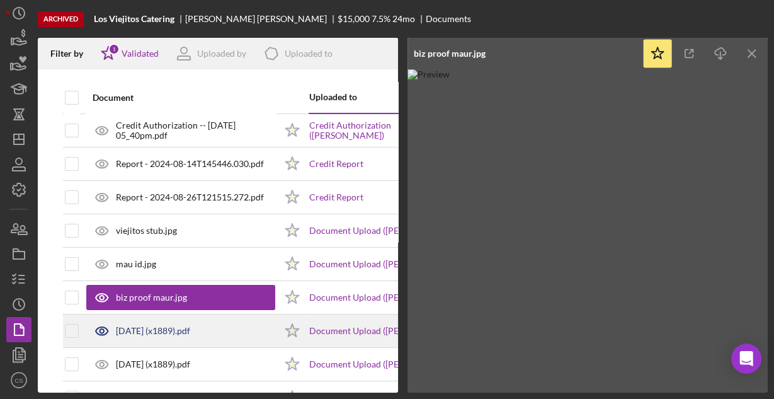
click at [163, 333] on div "[DATE] (x1889).pdf" at bounding box center [153, 331] width 74 height 10
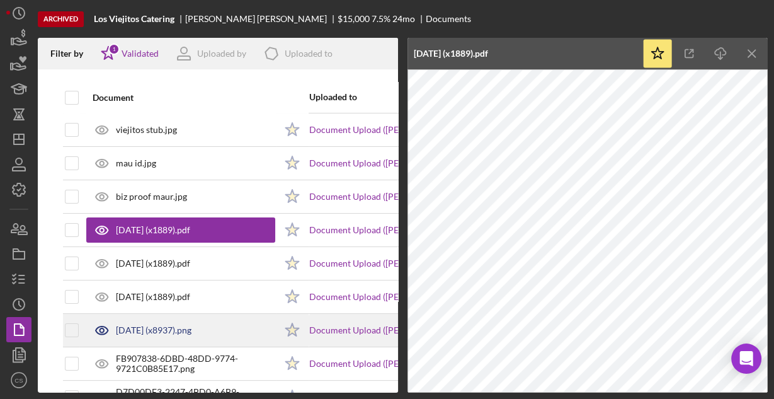
scroll to position [151, 0]
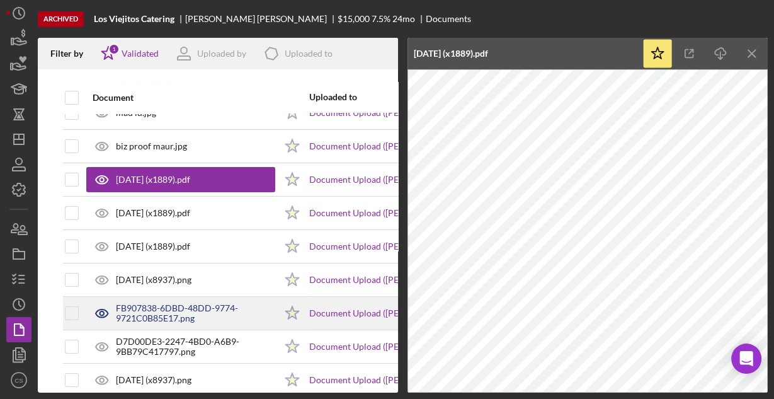
click at [159, 307] on div "FB907838-6DBD-48DD-9774-9721C0B85E17.png" at bounding box center [195, 313] width 159 height 20
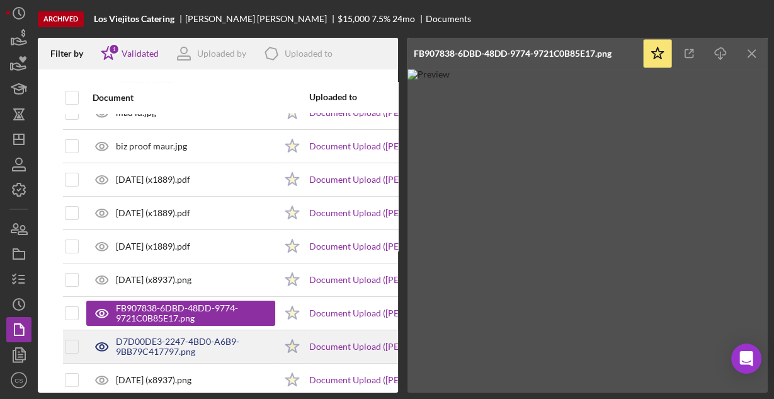
click at [159, 336] on div "D7D00DE3-2247-4BD0-A6B9-9BB79C417797.png" at bounding box center [195, 346] width 159 height 20
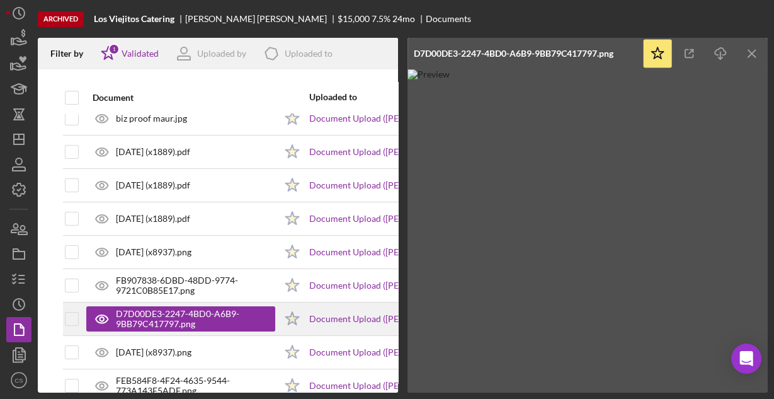
scroll to position [252, 0]
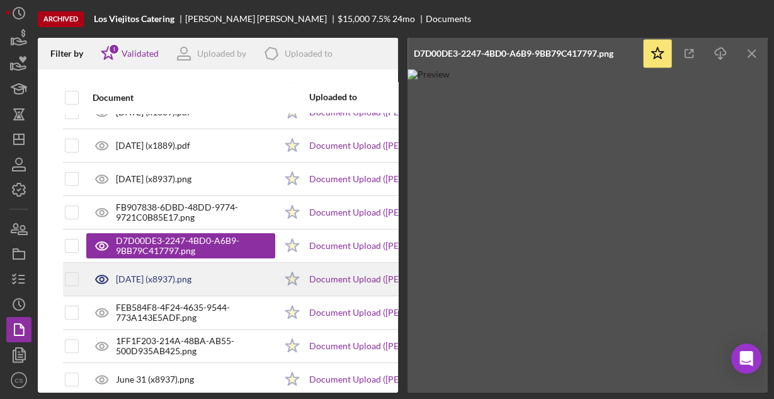
click at [150, 285] on div "[DATE] (x8937).png" at bounding box center [180, 278] width 189 height 31
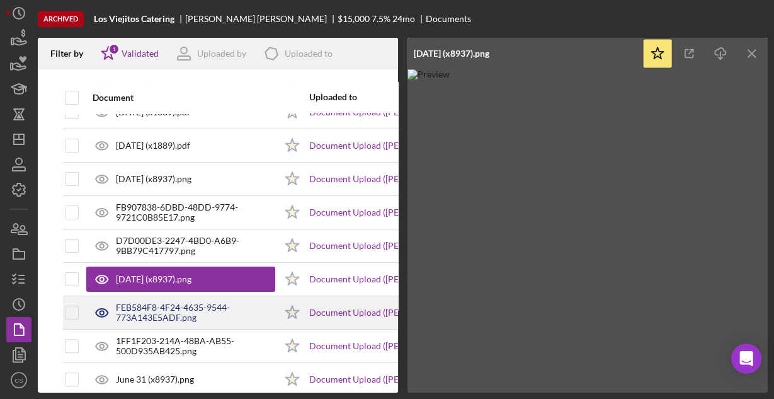
click at [156, 314] on div "FEB584F8-4F24-4635-9544-773A143E5ADF.png" at bounding box center [195, 312] width 159 height 20
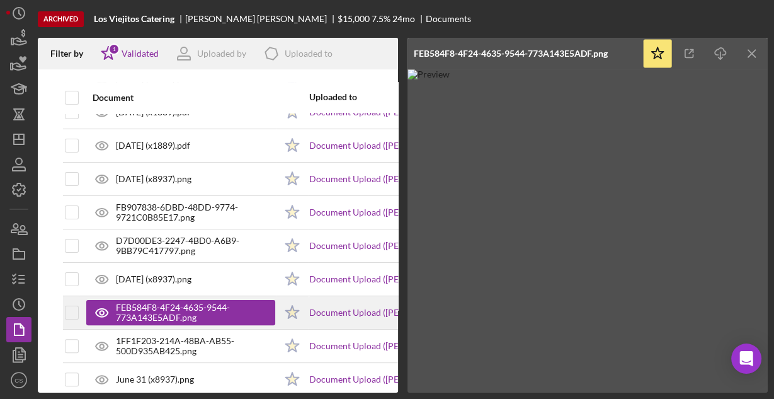
scroll to position [302, 0]
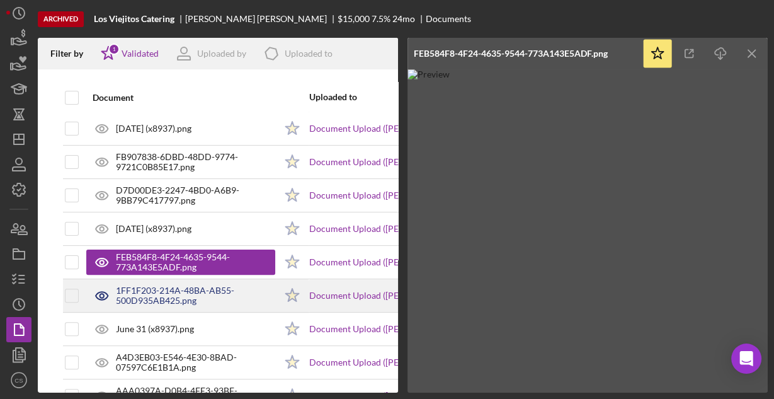
click at [160, 300] on div "1FF1F203-214A-48BA-AB55-500D935AB425.png" at bounding box center [195, 295] width 159 height 20
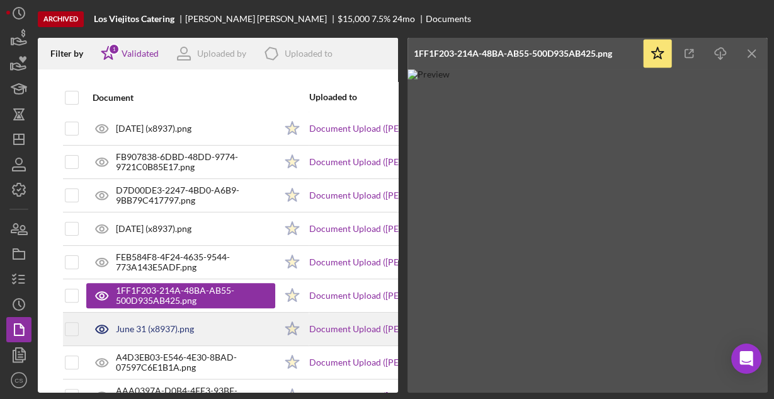
click at [154, 325] on div "June 31 (x8937).png" at bounding box center [155, 329] width 78 height 10
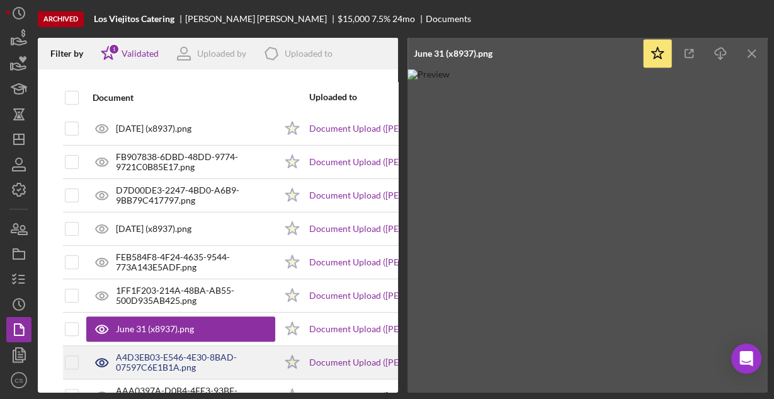
click at [158, 357] on div "A4D3EB03-E546-4E30-8BAD-07597C6E1B1A.png" at bounding box center [195, 362] width 159 height 20
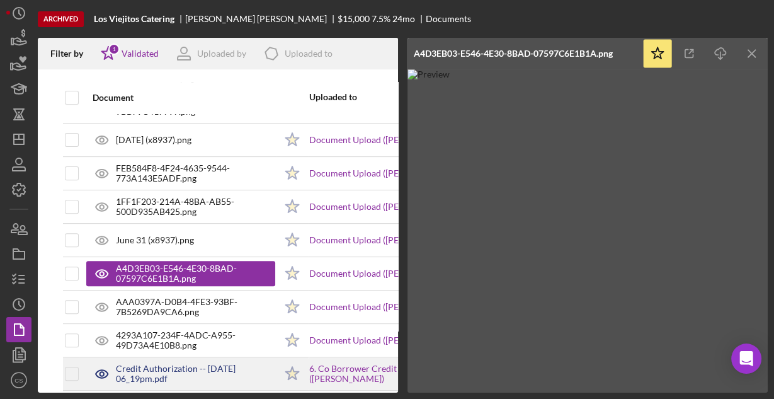
scroll to position [403, 0]
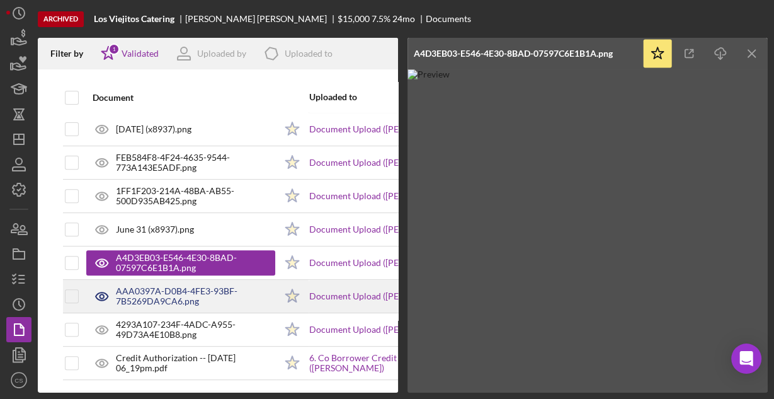
click at [156, 293] on div "AAA0397A-D0B4-4FE3-93BF-7B5269DA9CA6.png" at bounding box center [195, 296] width 159 height 20
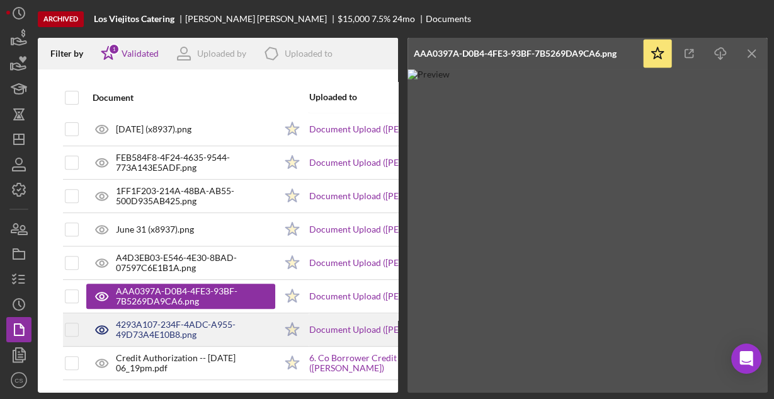
click at [156, 322] on div "4293A107-234F-4ADC-A955-49D73A4E10B8.png" at bounding box center [195, 329] width 159 height 20
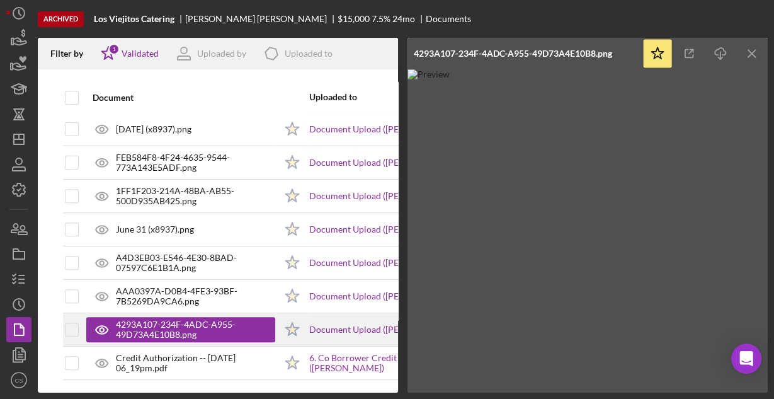
scroll to position [405, 0]
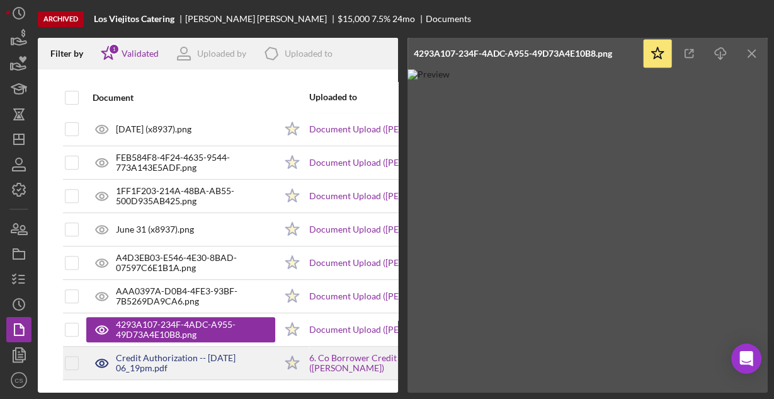
click at [153, 353] on div "Credit Authorization -- [DATE] 06_19pm.pdf" at bounding box center [195, 363] width 159 height 20
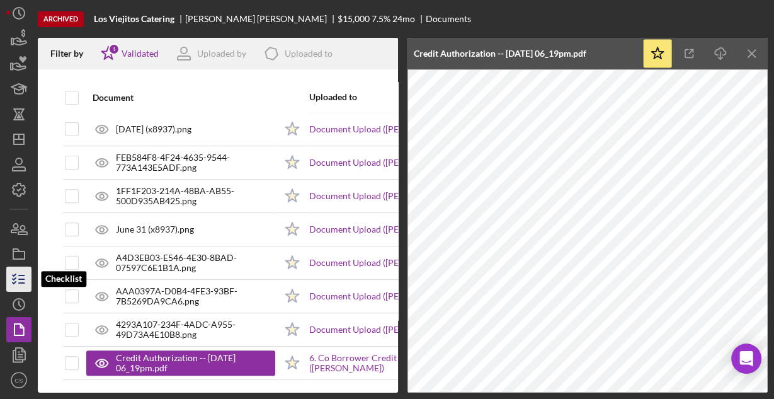
click at [13, 283] on polyline "button" at bounding box center [14, 283] width 3 height 2
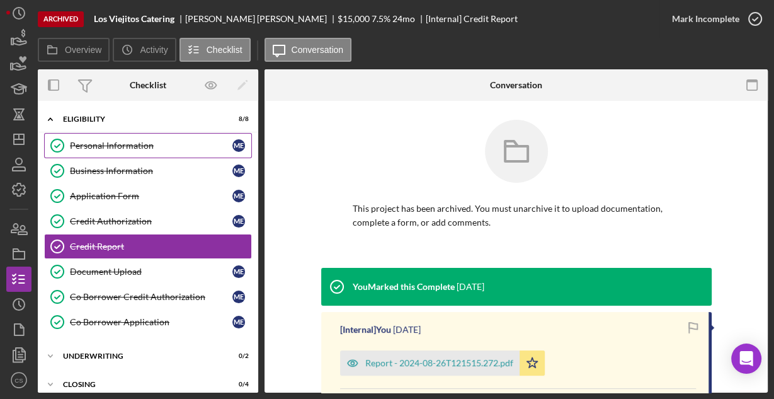
click at [107, 147] on div "Personal Information" at bounding box center [151, 145] width 163 height 10
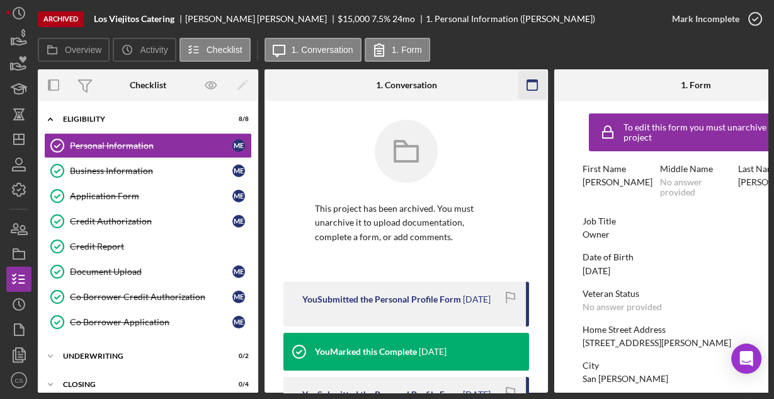
click at [529, 85] on icon "button" at bounding box center [532, 85] width 28 height 28
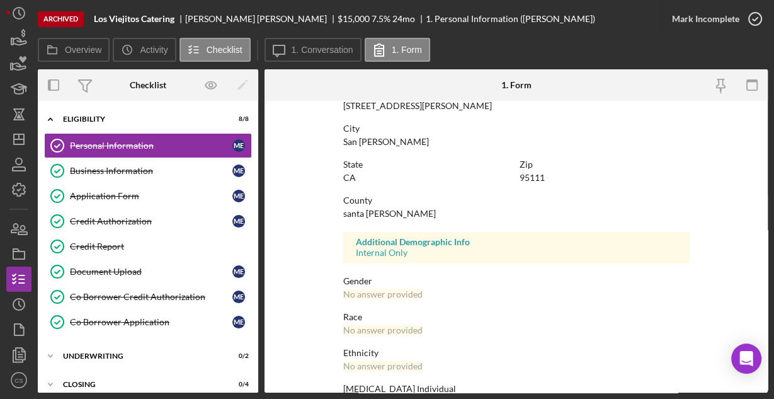
scroll to position [297, 0]
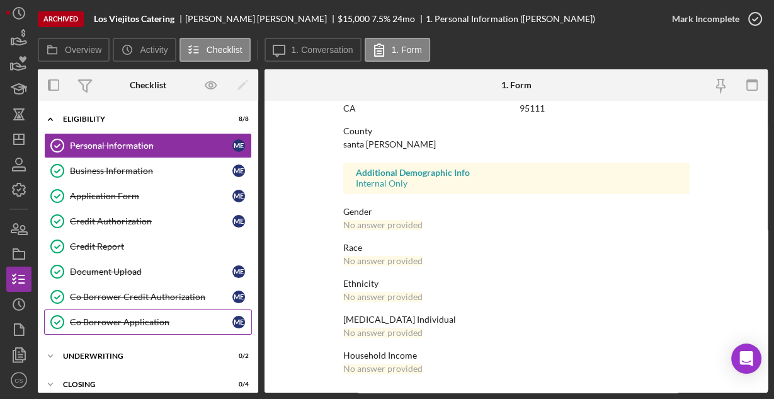
click at [135, 322] on div "Co Borrower Application" at bounding box center [151, 322] width 163 height 10
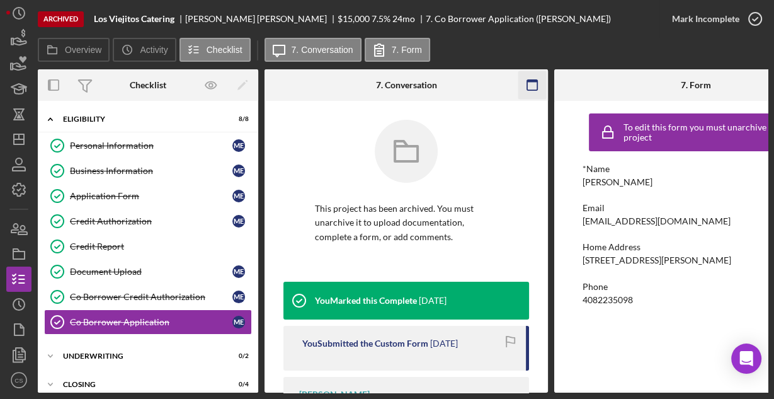
click at [536, 81] on rect "button" at bounding box center [532, 81] width 10 height 3
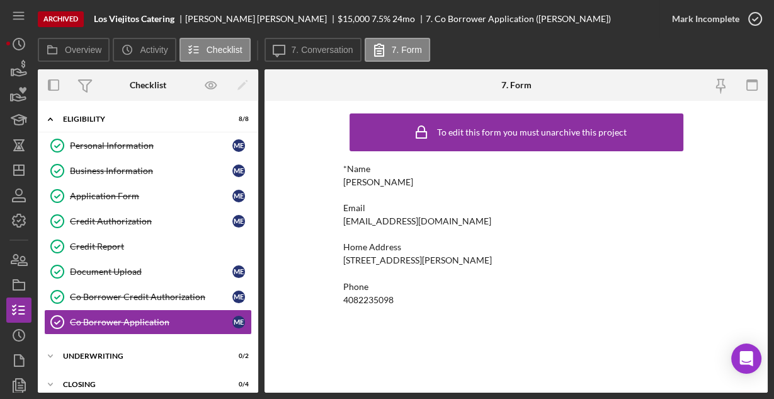
scroll to position [31, 0]
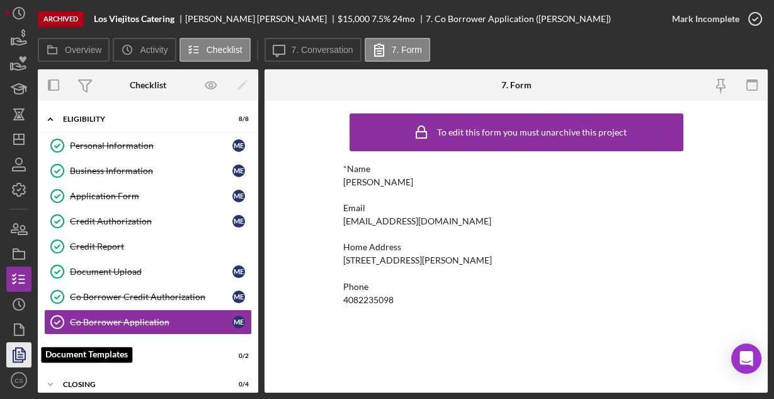
click at [13, 350] on polyline "button" at bounding box center [17, 355] width 9 height 11
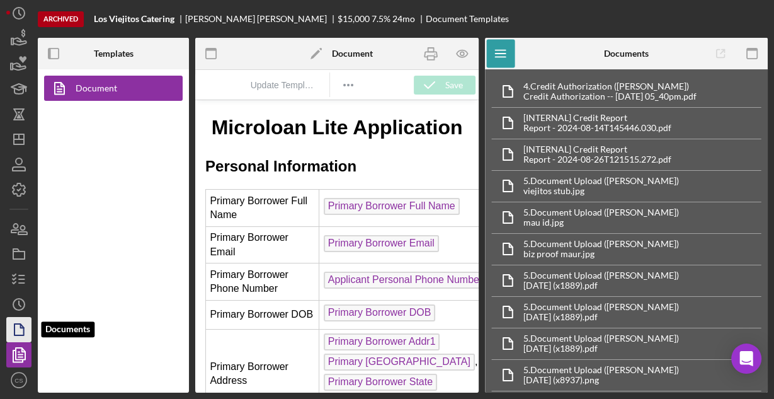
click at [19, 324] on icon "button" at bounding box center [18, 329] width 31 height 31
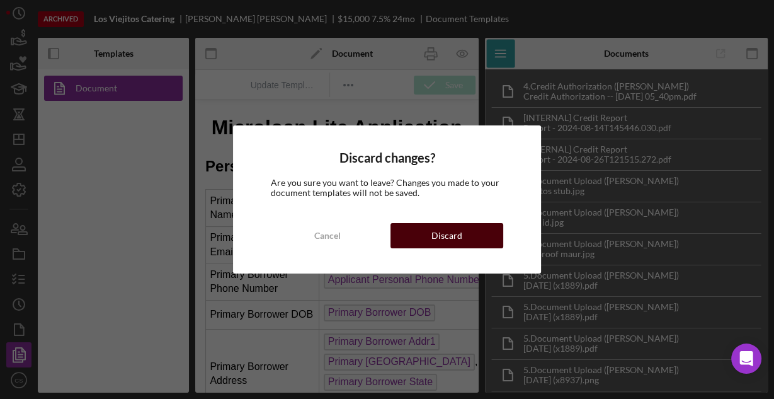
click at [421, 237] on button "Discard" at bounding box center [447, 235] width 113 height 25
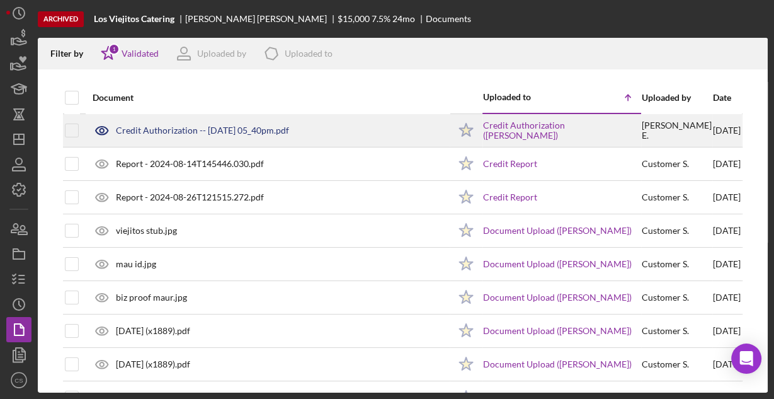
click at [151, 136] on div "Credit Authorization -- [DATE] 05_40pm.pdf" at bounding box center [267, 130] width 363 height 31
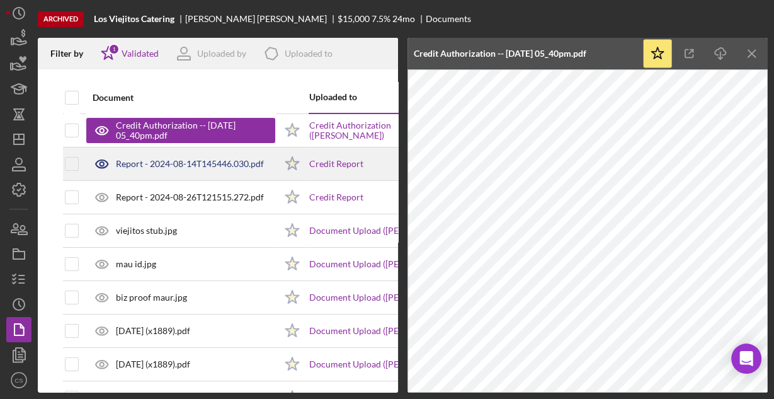
click at [182, 164] on div "Report - 2024-08-14T145446.030.pdf" at bounding box center [190, 164] width 148 height 10
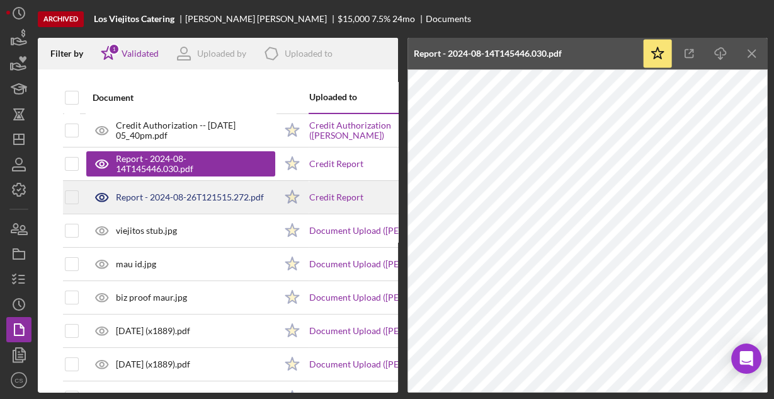
click at [189, 198] on div "Report - 2024-08-26T121515.272.pdf" at bounding box center [190, 197] width 148 height 10
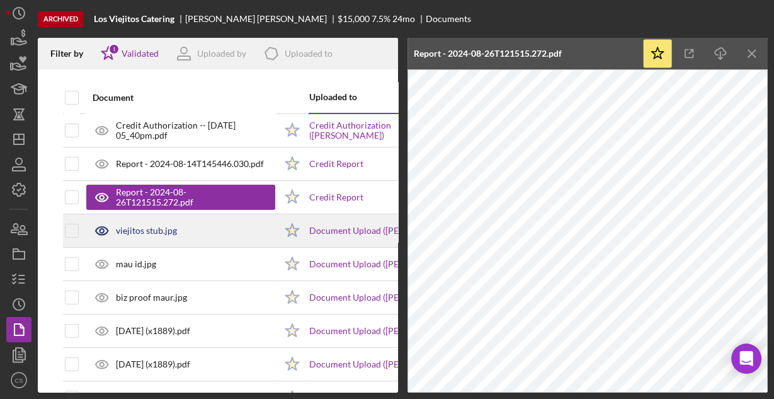
click at [151, 227] on div "viejitos stub.jpg" at bounding box center [146, 231] width 61 height 10
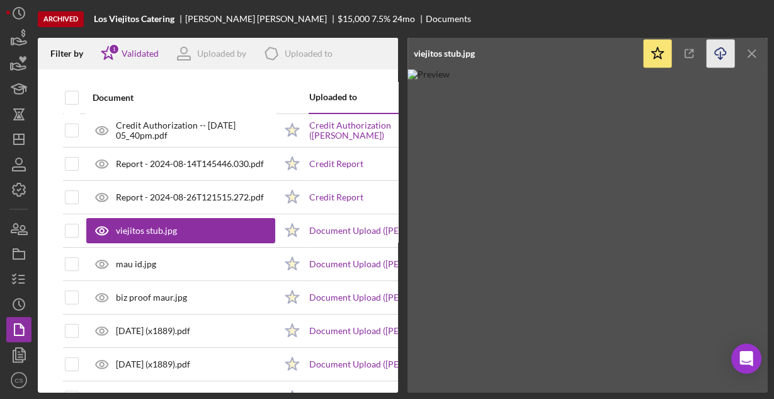
click at [721, 52] on line "button" at bounding box center [721, 55] width 0 height 7
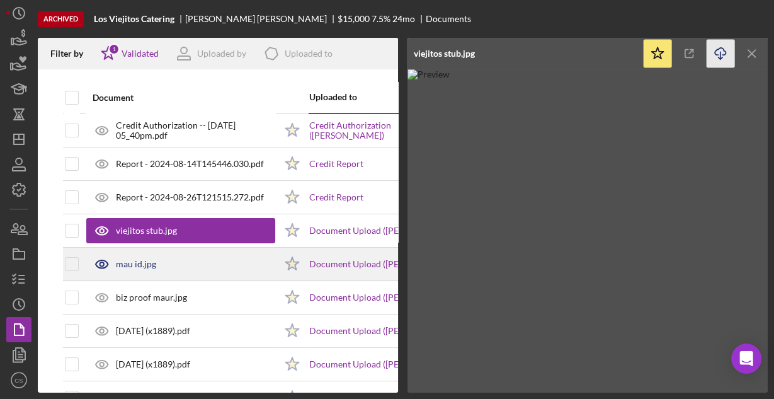
click at [129, 263] on div "mau id.jpg" at bounding box center [136, 264] width 40 height 10
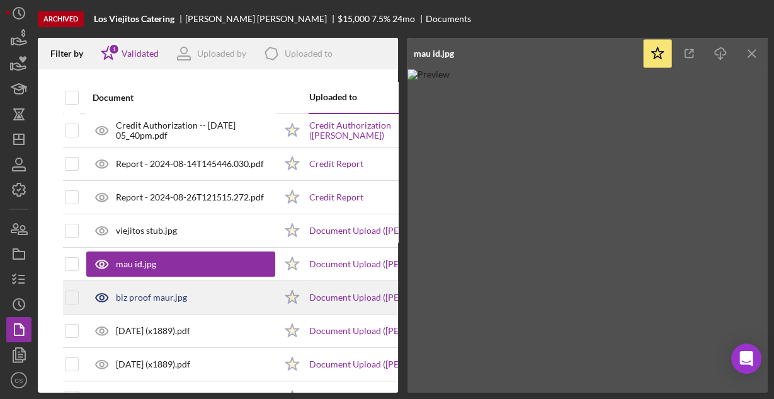
click at [160, 306] on div "biz proof maur.jpg" at bounding box center [180, 297] width 189 height 31
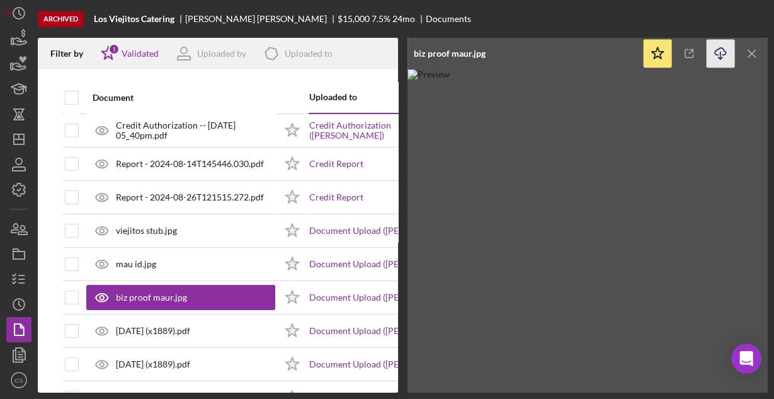
click at [719, 57] on icon "Icon/Download" at bounding box center [721, 54] width 28 height 28
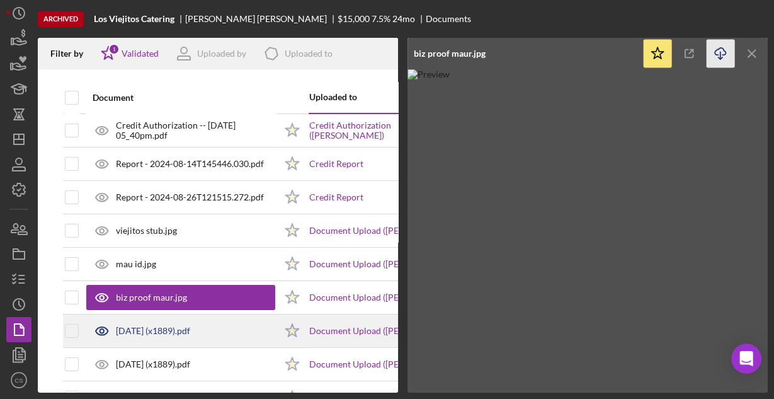
click at [148, 329] on div "[DATE] (x1889).pdf" at bounding box center [153, 331] width 74 height 10
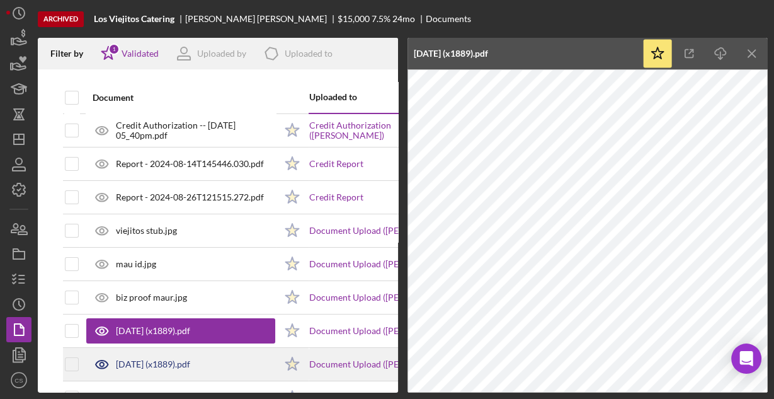
click at [163, 361] on div "[DATE] (x1889).pdf" at bounding box center [153, 364] width 74 height 10
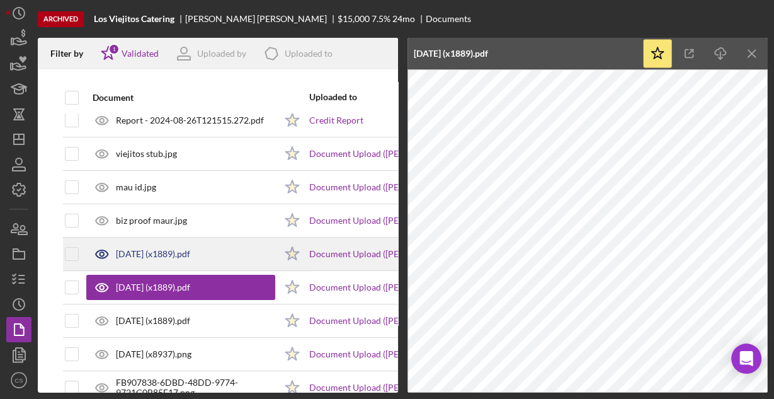
scroll to position [101, 0]
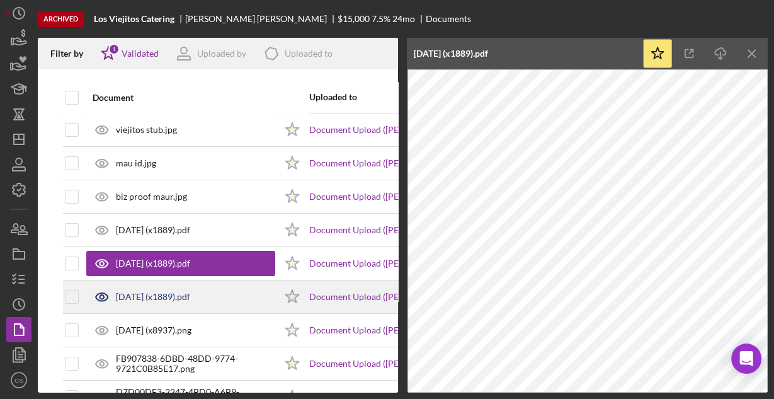
click at [133, 295] on div "[DATE] (x1889).pdf" at bounding box center [153, 297] width 74 height 10
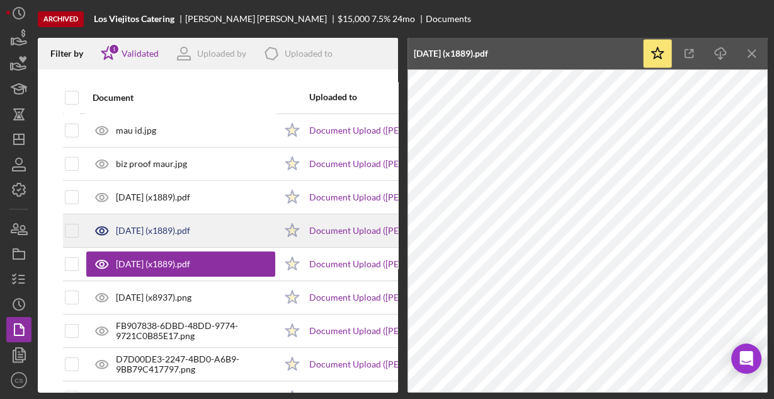
scroll to position [151, 0]
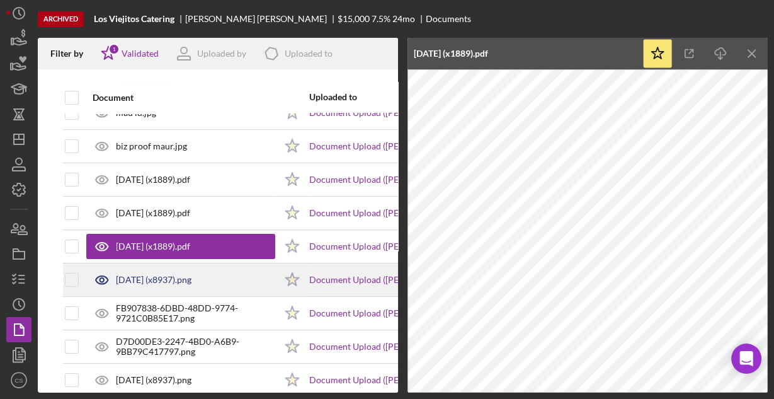
click at [147, 276] on div "[DATE] (x8937).png" at bounding box center [154, 280] width 76 height 10
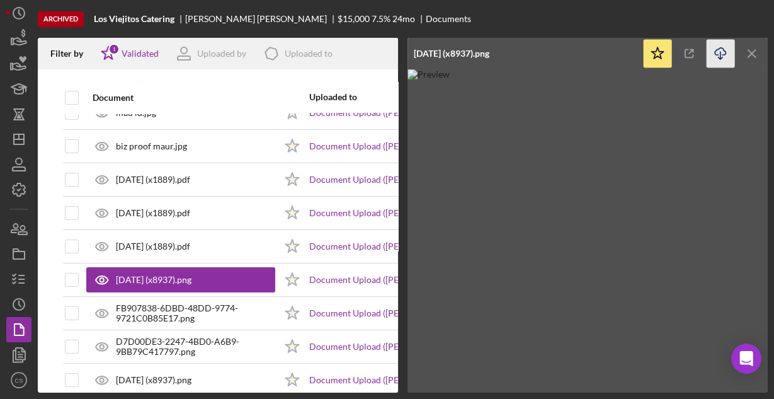
click at [722, 52] on icon "Icon/Download" at bounding box center [721, 54] width 28 height 28
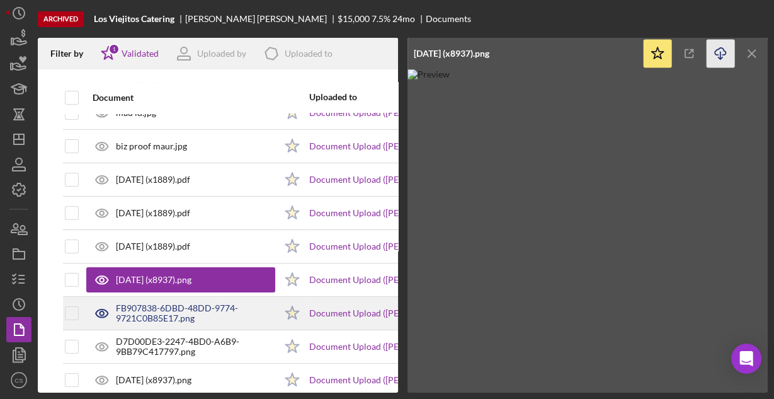
click at [161, 311] on div "FB907838-6DBD-48DD-9774-9721C0B85E17.png" at bounding box center [195, 313] width 159 height 20
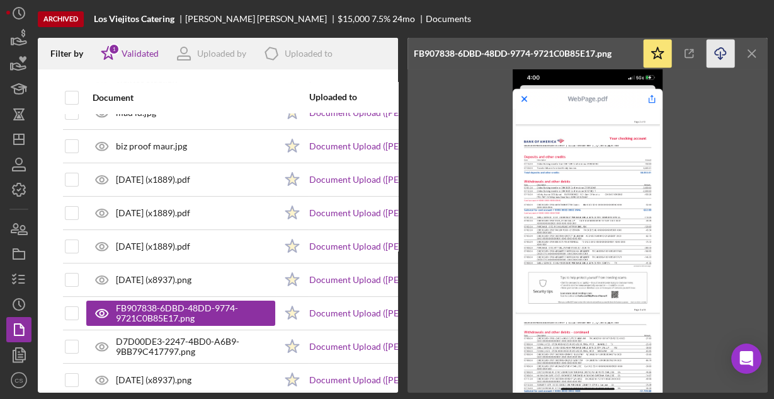
click at [724, 49] on icon "Icon/Download" at bounding box center [721, 54] width 28 height 28
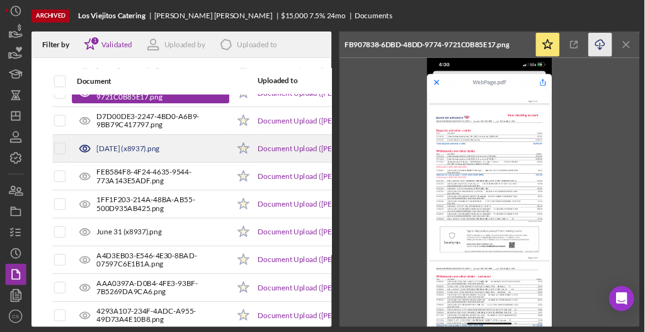
scroll to position [302, 0]
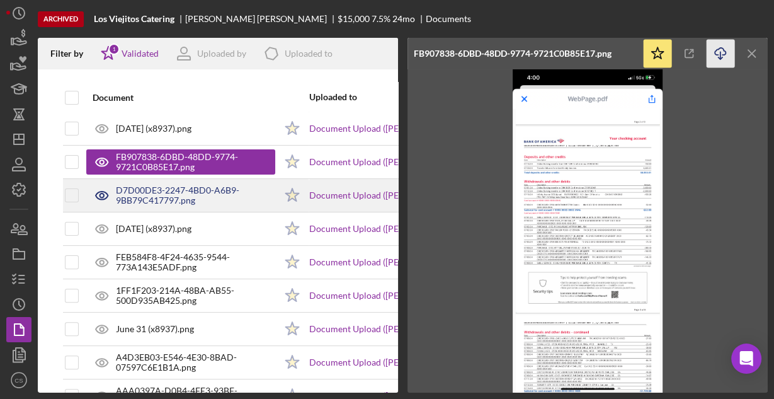
click at [159, 192] on div "D7D00DE3-2247-4BD0-A6B9-9BB79C417797.png" at bounding box center [195, 195] width 159 height 20
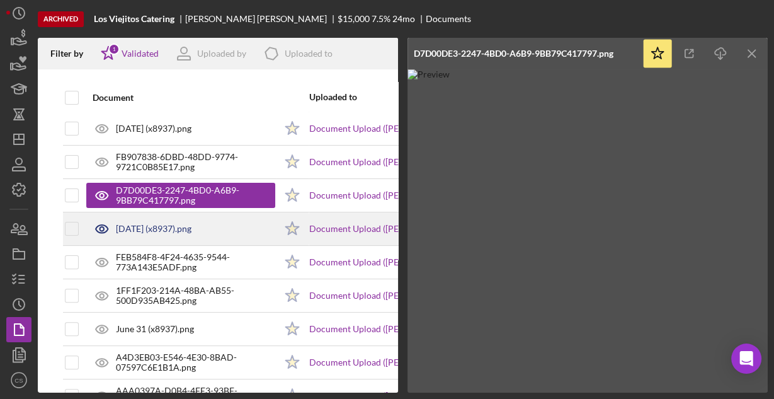
click at [132, 227] on div "[DATE] (x8937).png" at bounding box center [154, 229] width 76 height 10
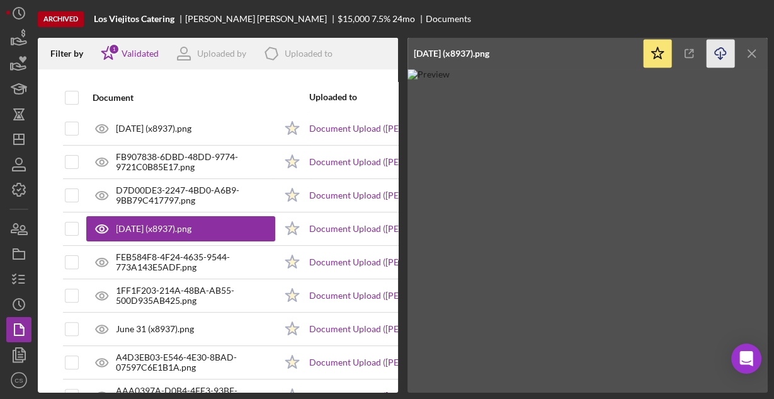
click at [715, 53] on icon "button" at bounding box center [720, 51] width 11 height 7
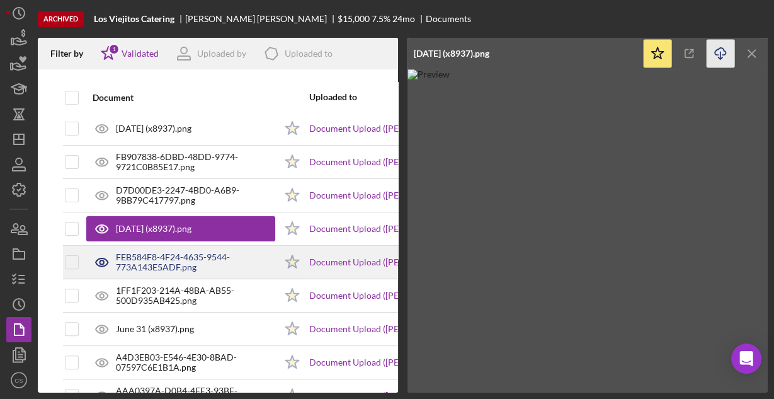
click at [149, 261] on div "FEB584F8-4F24-4635-9544-773A143E5ADF.png" at bounding box center [195, 262] width 159 height 20
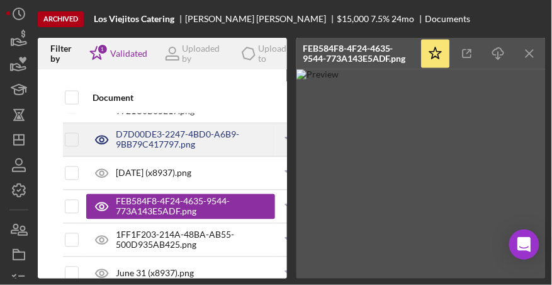
scroll to position [374, 0]
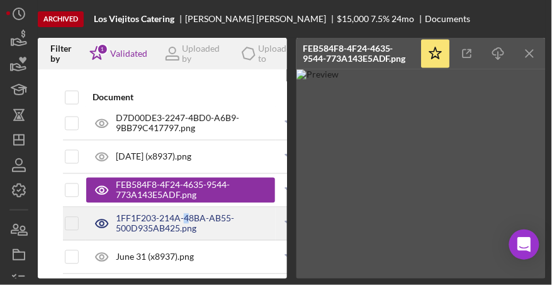
click at [186, 223] on div "1FF1F203-214A-48BA-AB55-500D935AB425.png" at bounding box center [195, 224] width 159 height 20
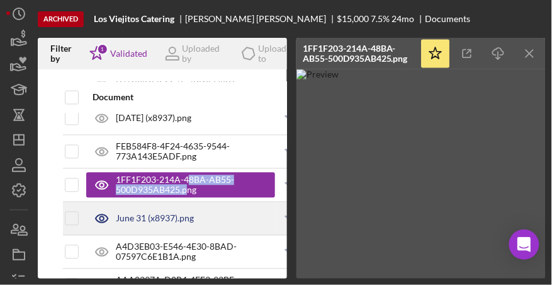
scroll to position [447, 0]
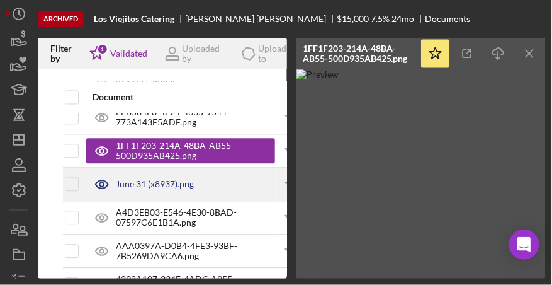
click at [167, 186] on div "June 31 (x8937).png" at bounding box center [155, 185] width 78 height 10
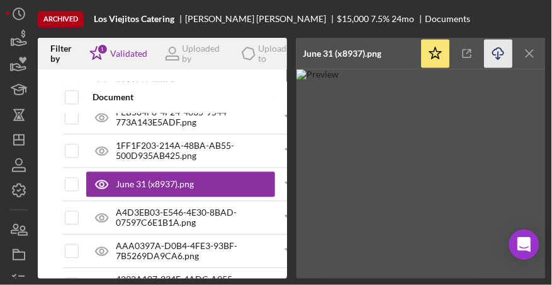
click at [496, 55] on icon "Icon/Download" at bounding box center [499, 54] width 28 height 28
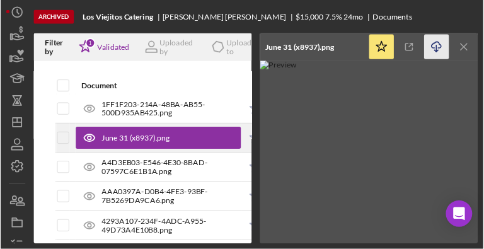
scroll to position [483, 0]
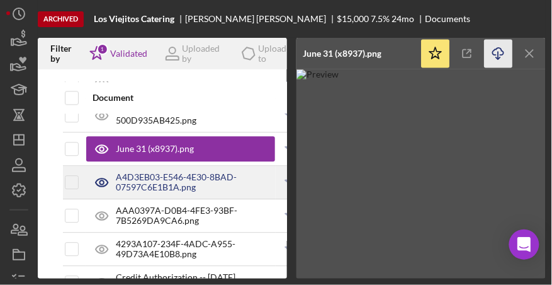
click at [164, 181] on div "A4D3EB03-E546-4E30-8BAD-07597C6E1B1A.png" at bounding box center [195, 182] width 159 height 20
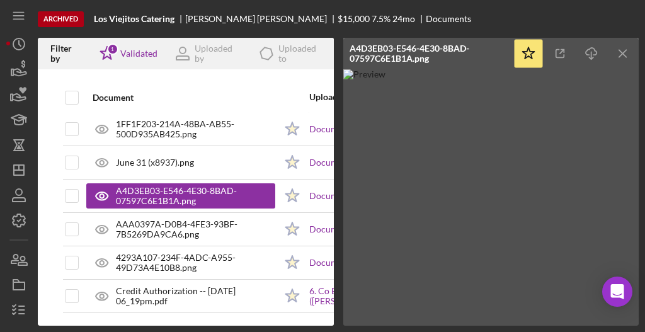
scroll to position [469, 0]
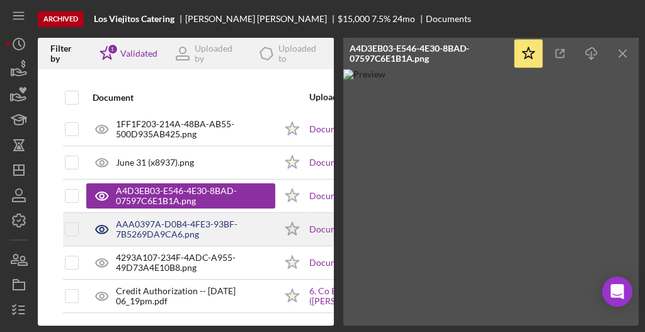
click at [194, 224] on div "AAA0397A-D0B4-4FE3-93BF-7B5269DA9CA6.png" at bounding box center [195, 229] width 159 height 20
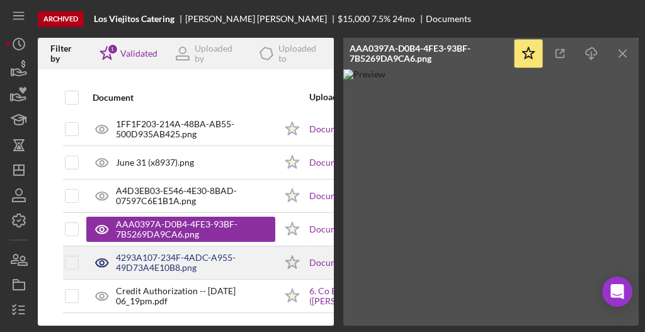
click at [175, 253] on div "4293A107-234F-4ADC-A955-49D73A4E10B8.png" at bounding box center [195, 263] width 159 height 20
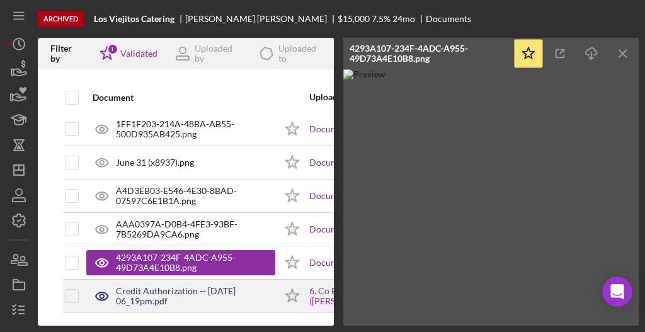
click at [164, 290] on div "Credit Authorization -- [DATE] 06_19pm.pdf" at bounding box center [195, 296] width 159 height 20
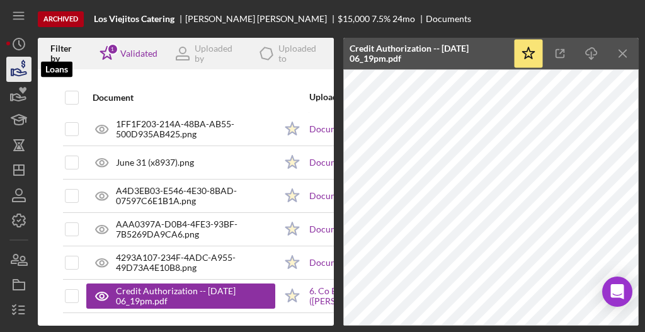
click at [15, 71] on icon "button" at bounding box center [18, 69] width 31 height 31
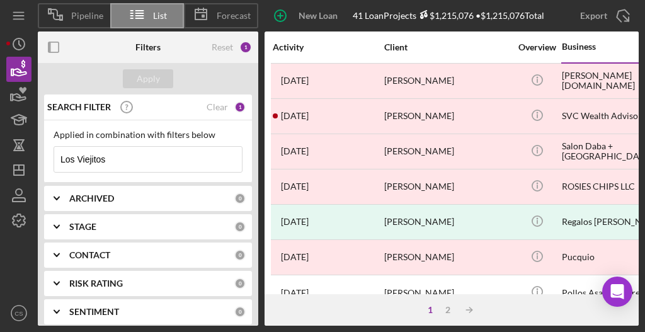
drag, startPoint x: 110, startPoint y: 156, endPoint x: 35, endPoint y: 164, distance: 74.8
click at [35, 166] on div "Pipeline List Forecast New Loan Project 41 Loan Projects $1,215,076 • $1,215,07…" at bounding box center [322, 163] width 632 height 326
click at [46, 149] on div "SEARCH FILTER Clear 1 Applied in combination with filters below Los Viejitos Ic…" at bounding box center [148, 209] width 220 height 231
drag, startPoint x: 115, startPoint y: 159, endPoint x: 57, endPoint y: 161, distance: 57.4
click at [58, 160] on input "Los Viejitos" at bounding box center [148, 159] width 188 height 25
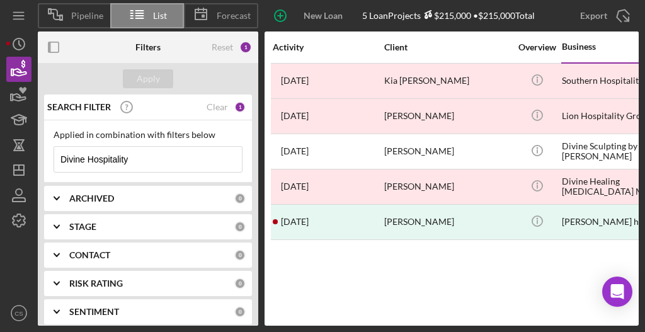
click at [67, 156] on input "Divine Hospitality" at bounding box center [148, 159] width 188 height 25
type input "[PERSON_NAME] Hospitality"
click at [137, 84] on button "Apply" at bounding box center [148, 78] width 50 height 19
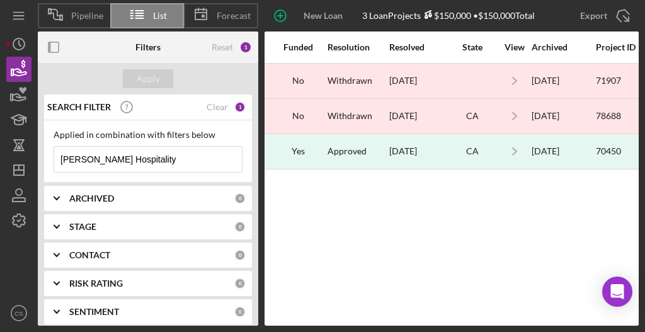
scroll to position [0, 1124]
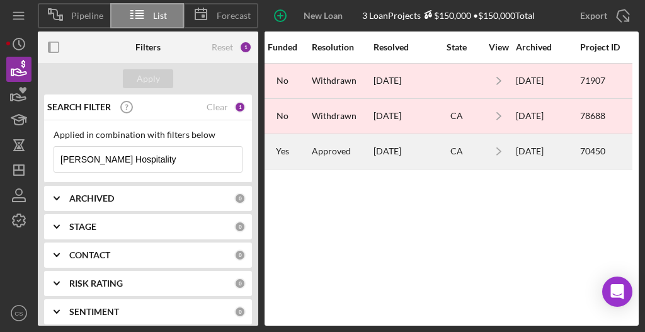
click at [340, 149] on div "Approved" at bounding box center [331, 151] width 39 height 10
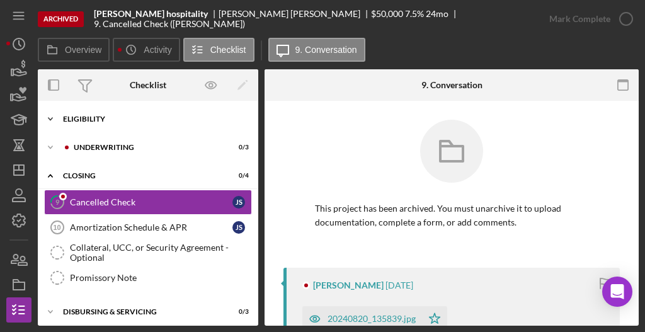
click at [88, 122] on div "Eligibility" at bounding box center [153, 119] width 180 height 8
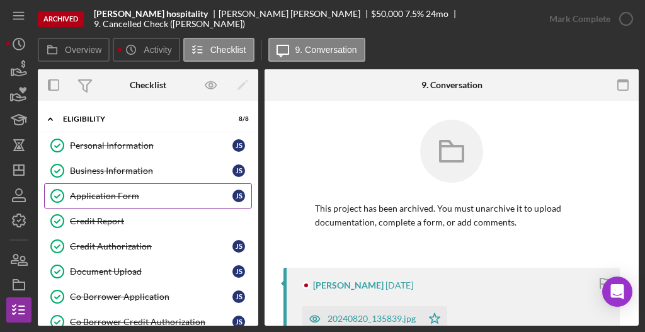
click at [121, 191] on div "Application Form" at bounding box center [151, 196] width 163 height 10
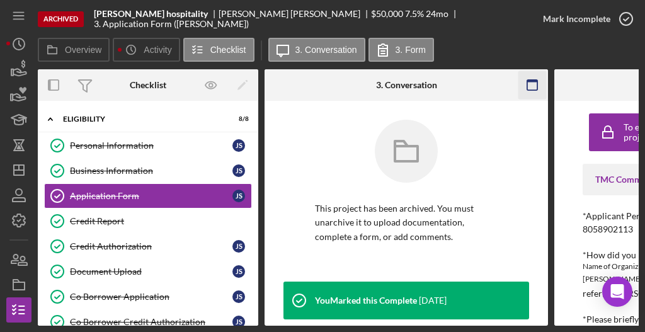
click at [531, 87] on icon "button" at bounding box center [532, 85] width 28 height 28
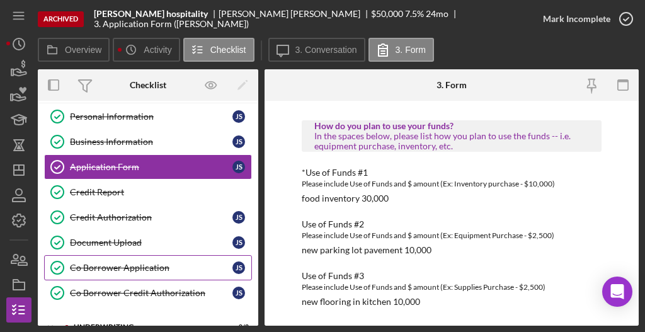
scroll to position [42, 0]
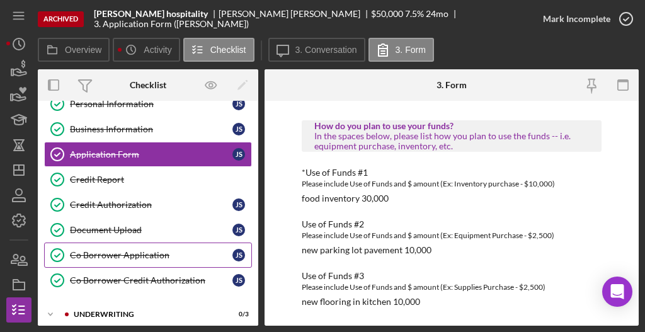
click at [127, 251] on div "Co Borrower Application" at bounding box center [151, 255] width 163 height 10
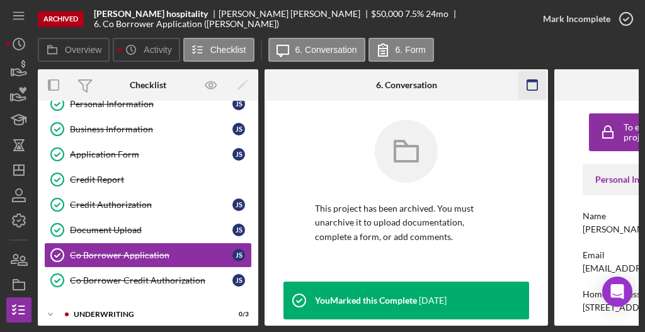
click at [524, 86] on icon "button" at bounding box center [532, 85] width 28 height 28
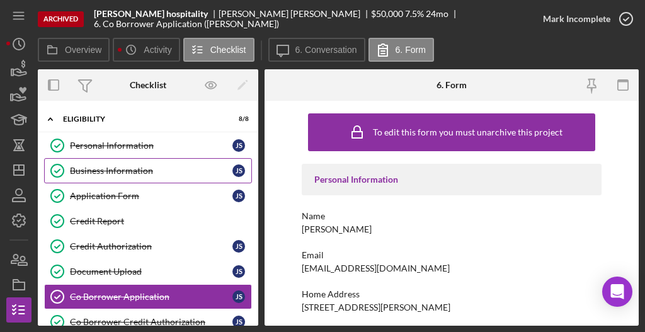
click at [111, 168] on div "Business Information" at bounding box center [151, 171] width 163 height 10
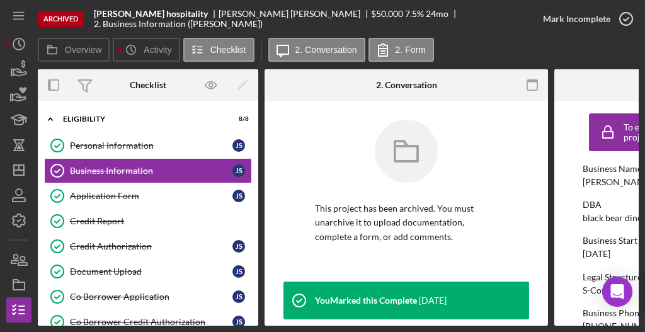
click at [534, 84] on icon "button" at bounding box center [532, 85] width 28 height 28
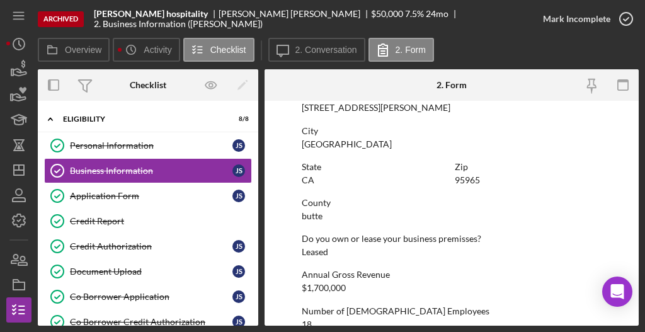
scroll to position [943, 0]
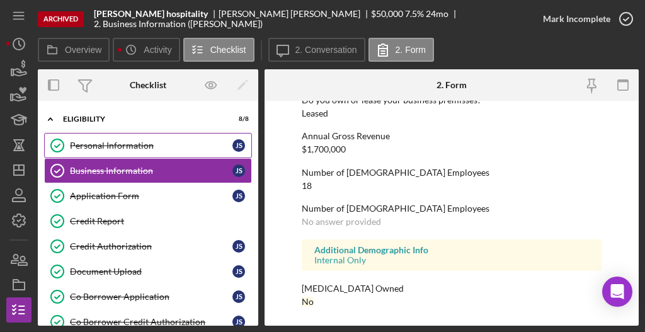
click at [109, 145] on div "Personal Information" at bounding box center [151, 145] width 163 height 10
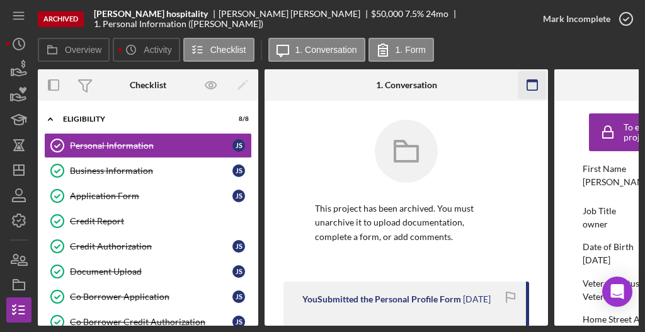
click at [530, 89] on icon "button" at bounding box center [532, 85] width 28 height 28
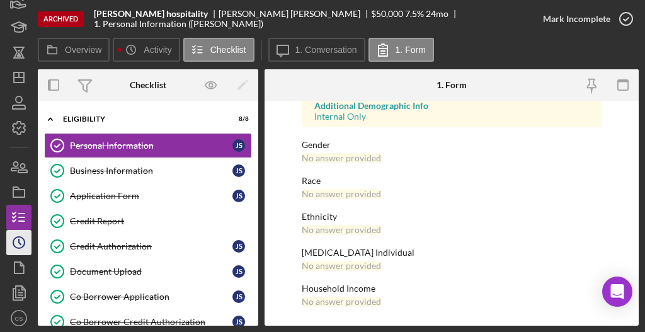
scroll to position [97, 0]
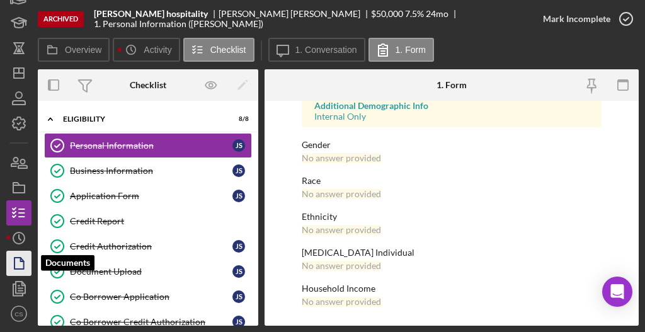
click at [19, 261] on icon "button" at bounding box center [18, 263] width 31 height 31
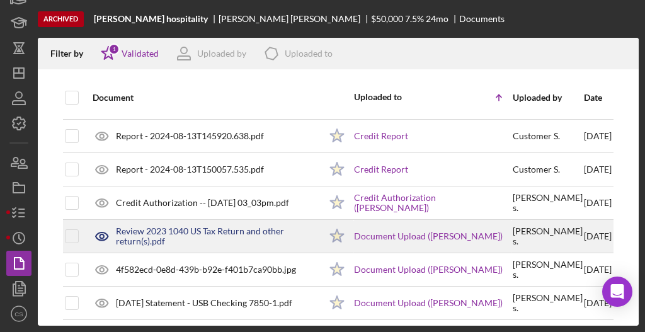
scroll to position [42, 0]
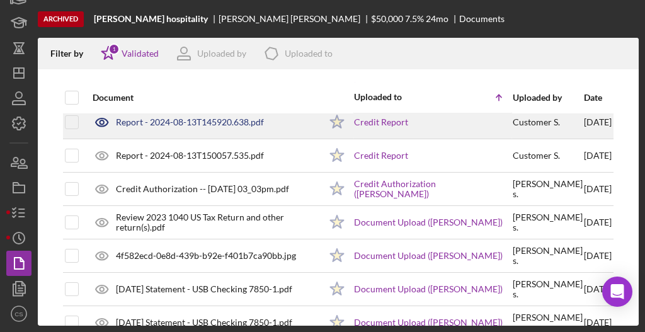
click at [141, 119] on div "Report - 2024-08-13T145920.638.pdf" at bounding box center [190, 122] width 148 height 10
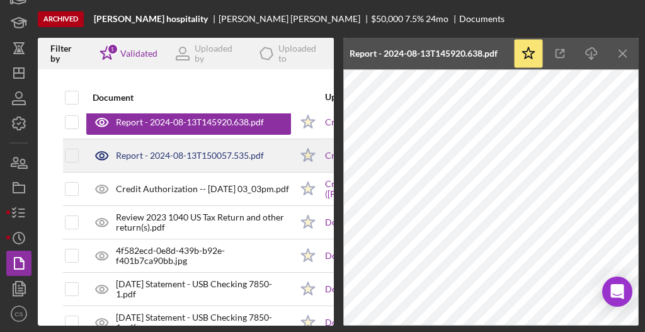
click at [179, 158] on div "Report - 2024-08-13T150057.535.pdf" at bounding box center [190, 156] width 148 height 10
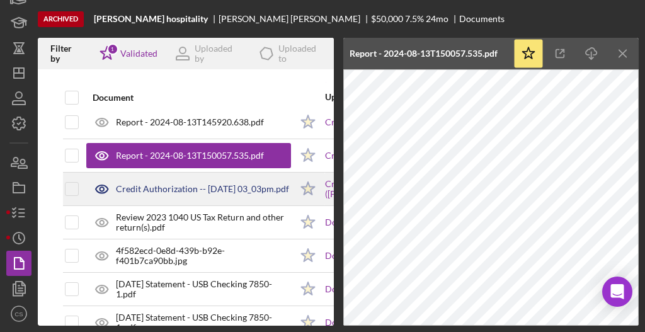
click at [163, 185] on div "Credit Authorization -- [DATE] 03_03pm.pdf" at bounding box center [202, 189] width 173 height 10
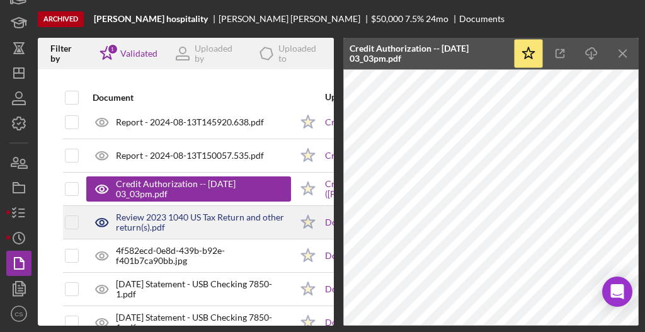
click at [140, 216] on div "Review 2023 1040 US Tax Return and other return(s).pdf" at bounding box center [203, 222] width 175 height 20
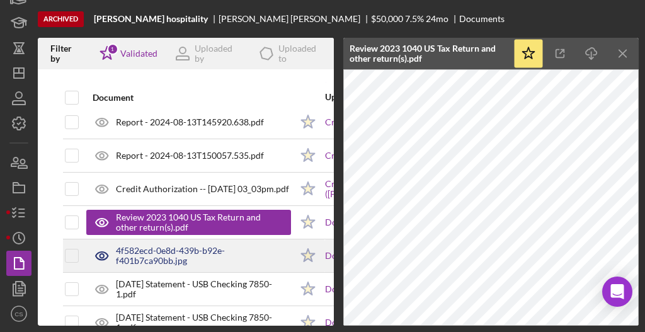
click at [173, 248] on div "4f582ecd-0e8d-439b-b92e-f401b7ca90bb.jpg" at bounding box center [203, 256] width 175 height 20
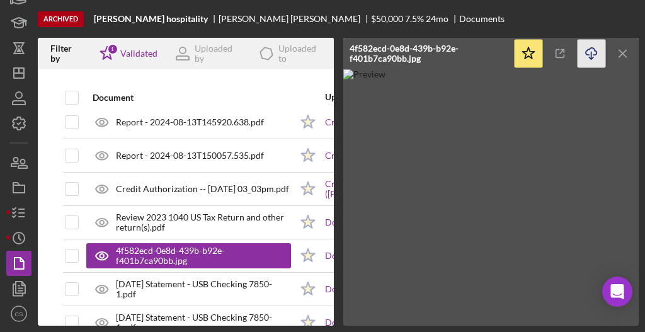
click at [585, 57] on icon "Icon/Download" at bounding box center [592, 54] width 28 height 28
click at [308, 254] on polygon at bounding box center [308, 255] width 13 height 13
